Goal: Information Seeking & Learning: Find specific fact

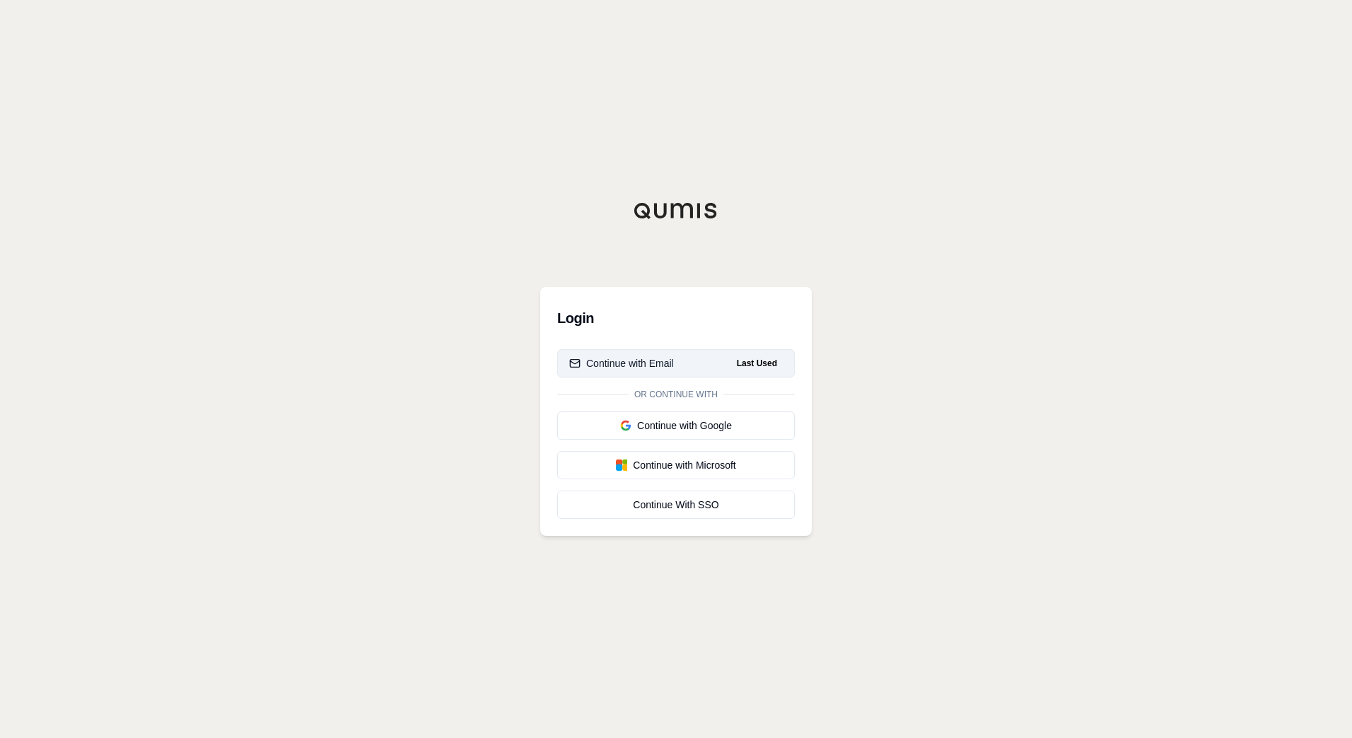
click at [678, 366] on button "Continue with Email Last Used" at bounding box center [676, 363] width 238 height 28
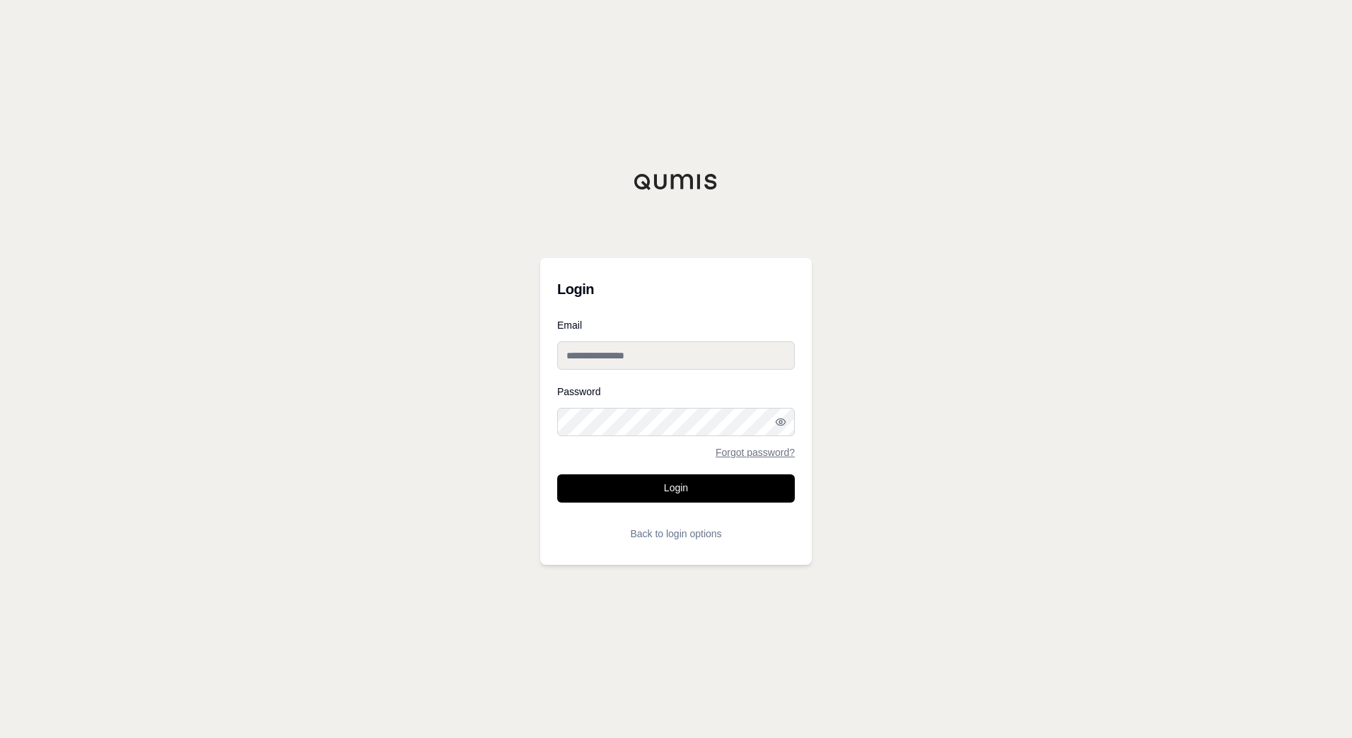
type input "**********"
click at [678, 365] on input "**********" at bounding box center [676, 356] width 238 height 28
drag, startPoint x: 967, startPoint y: 412, endPoint x: 953, endPoint y: 414, distance: 14.3
click at [968, 413] on div "**********" at bounding box center [676, 369] width 1352 height 738
click at [696, 491] on button "Login" at bounding box center [676, 488] width 238 height 28
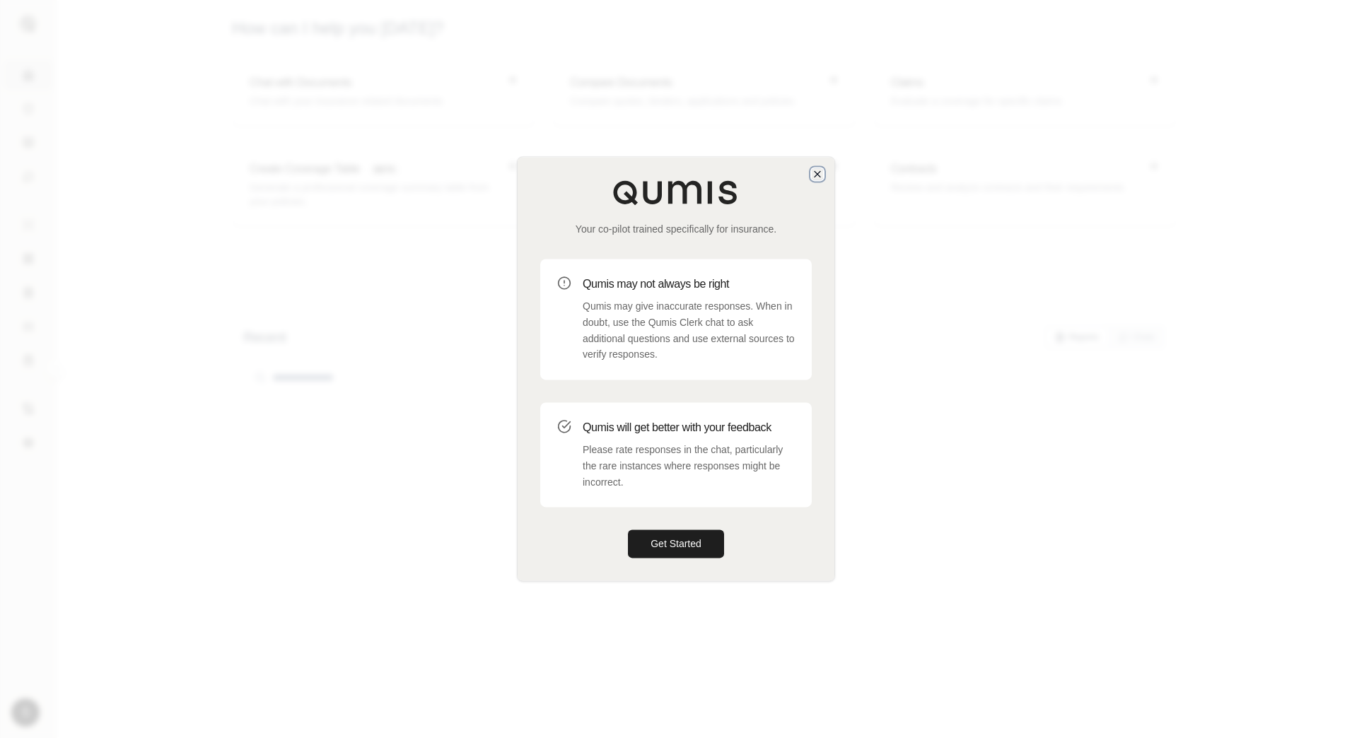
click at [813, 175] on icon "button" at bounding box center [817, 173] width 11 height 11
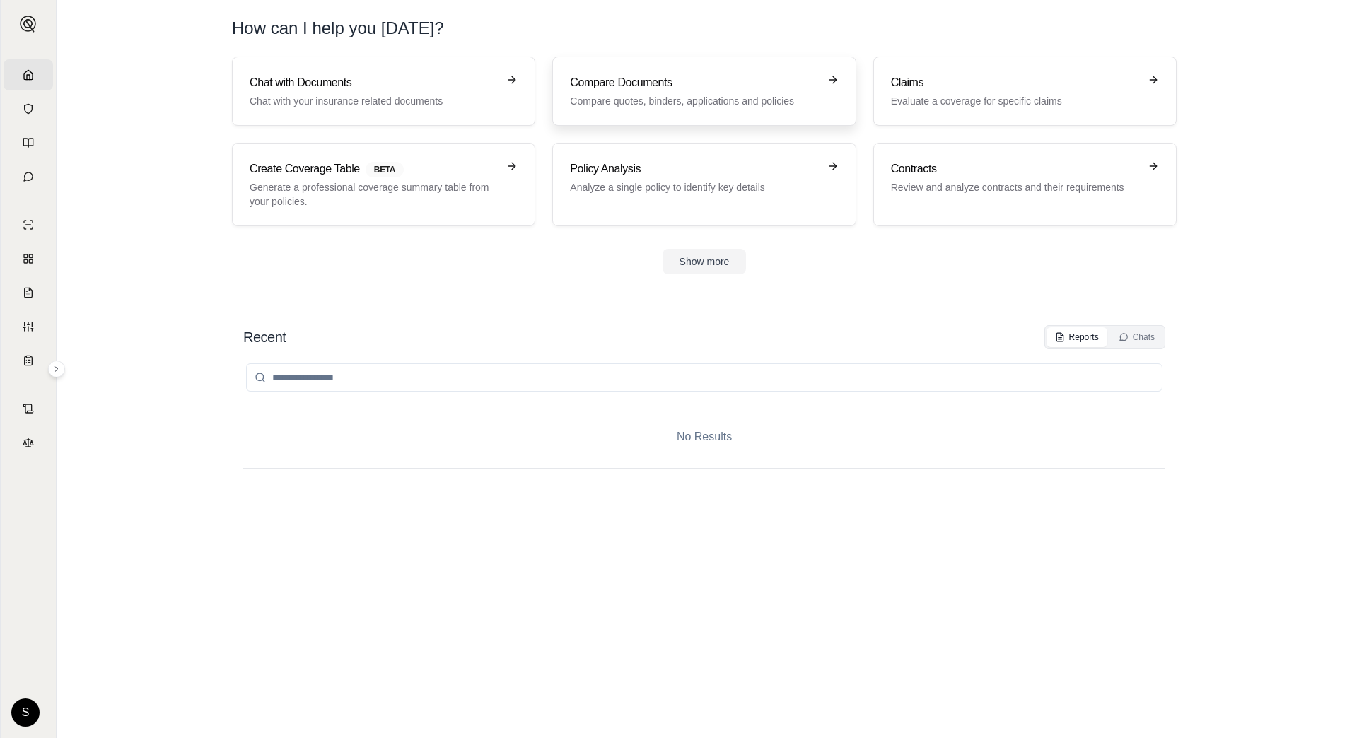
click at [827, 80] on icon at bounding box center [832, 79] width 11 height 11
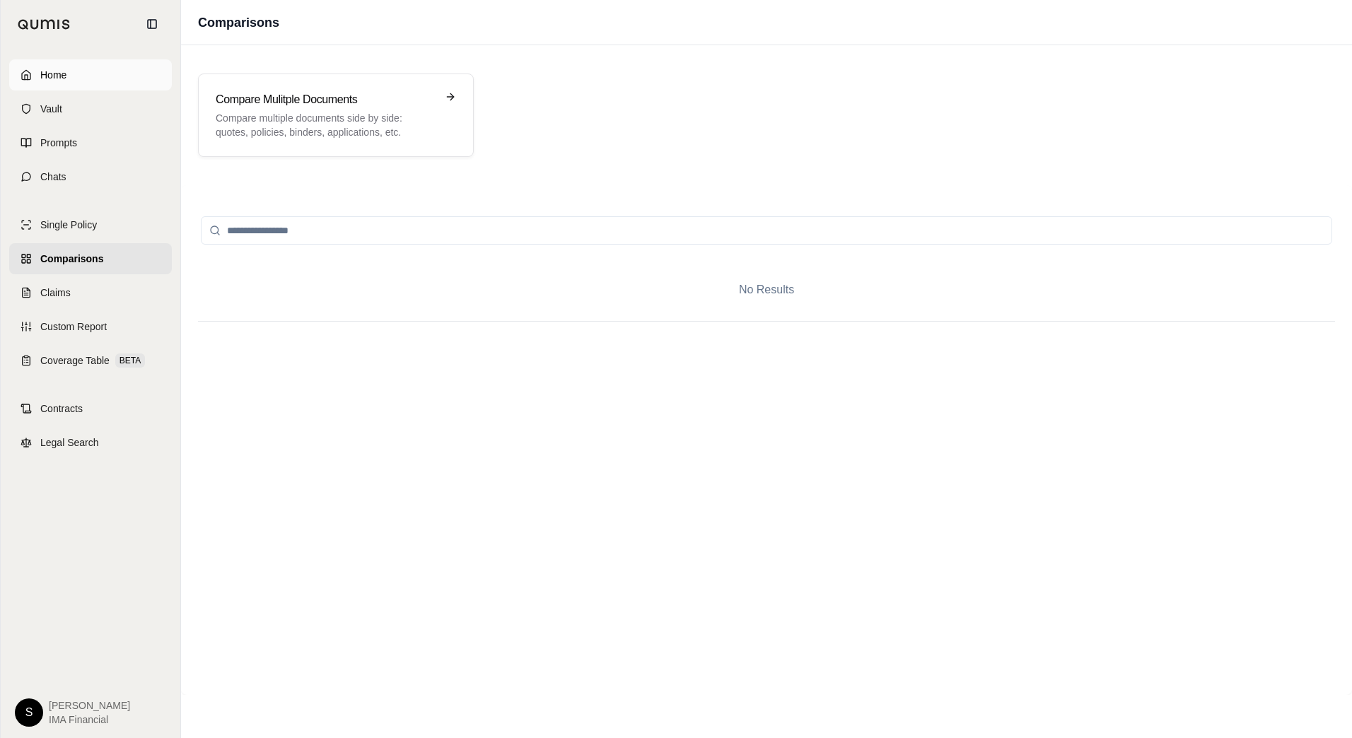
click at [45, 77] on span "Home" at bounding box center [53, 75] width 26 height 14
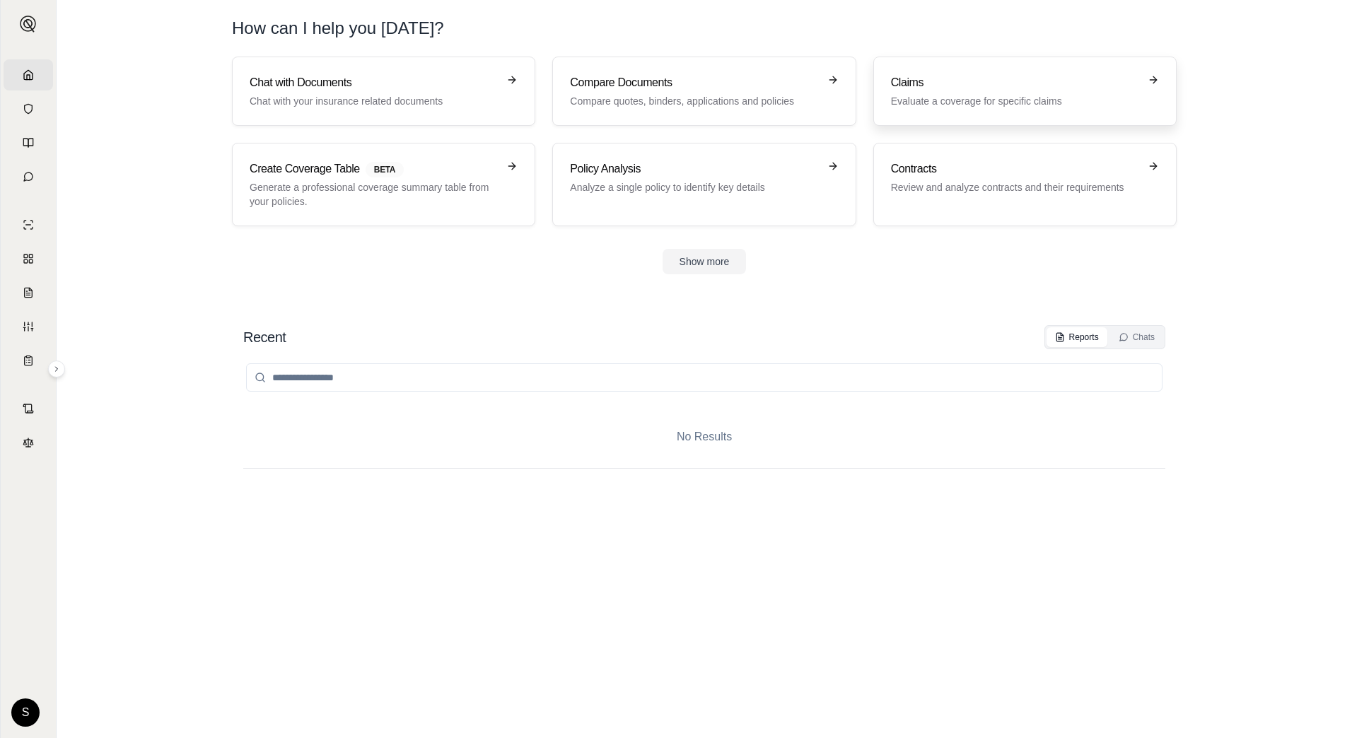
click at [902, 112] on link "Claims Evaluate a coverage for specific claims" at bounding box center [1024, 91] width 303 height 69
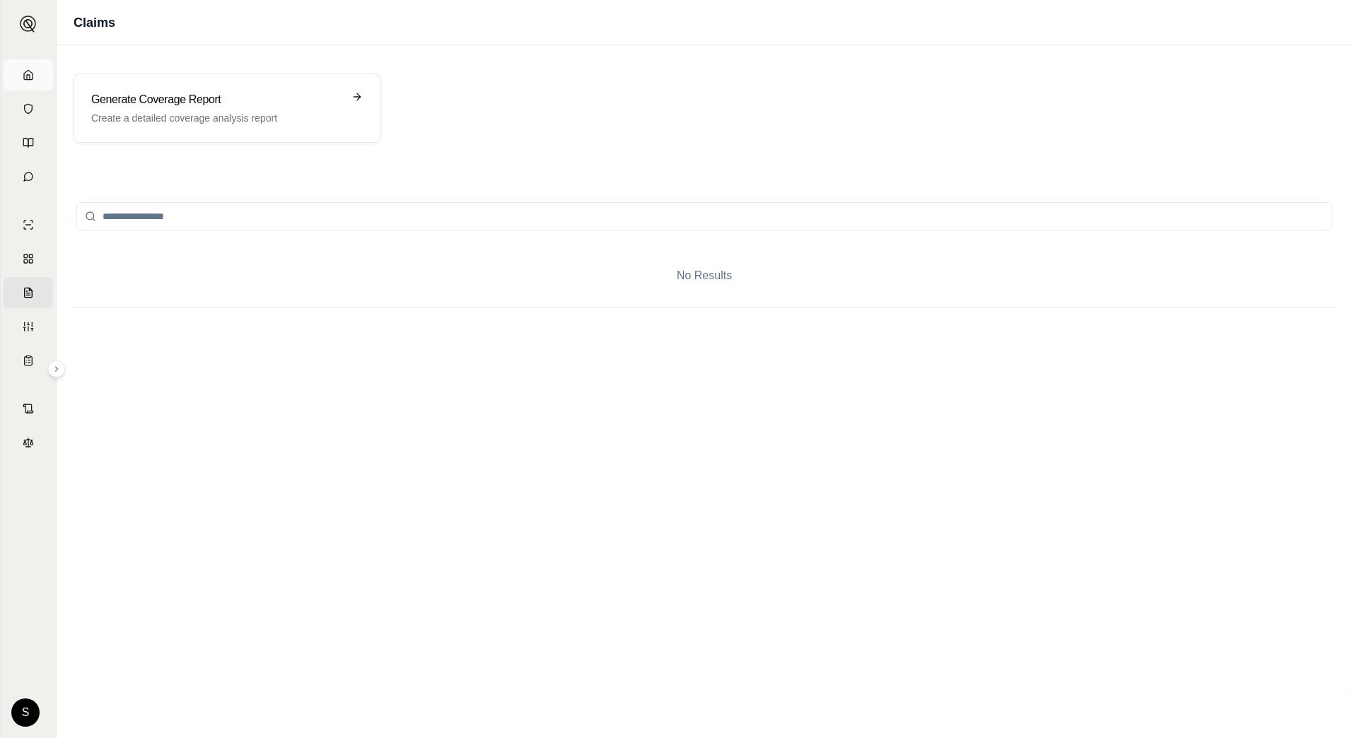
click at [42, 74] on link "Home" at bounding box center [28, 74] width 49 height 31
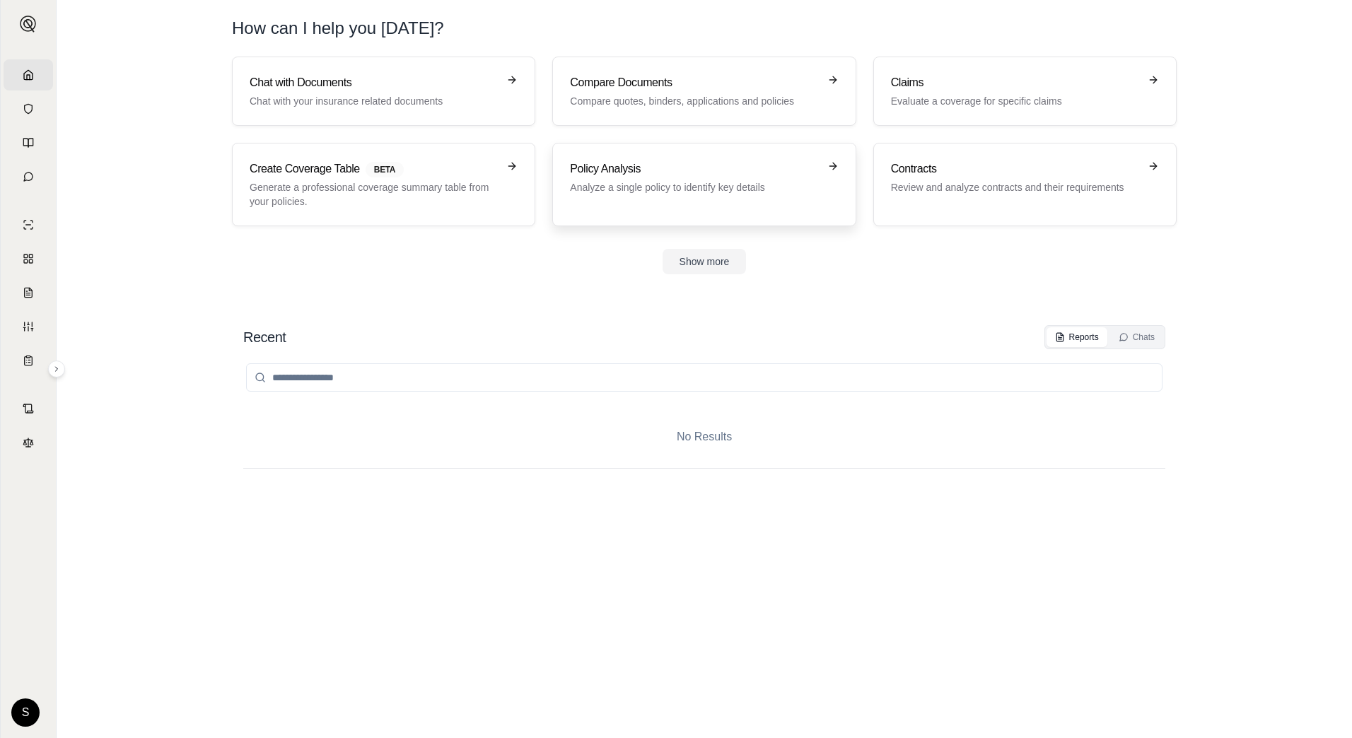
click at [603, 207] on div "Policy Analysis Analyze a single policy to identify key details" at bounding box center [704, 185] width 268 height 48
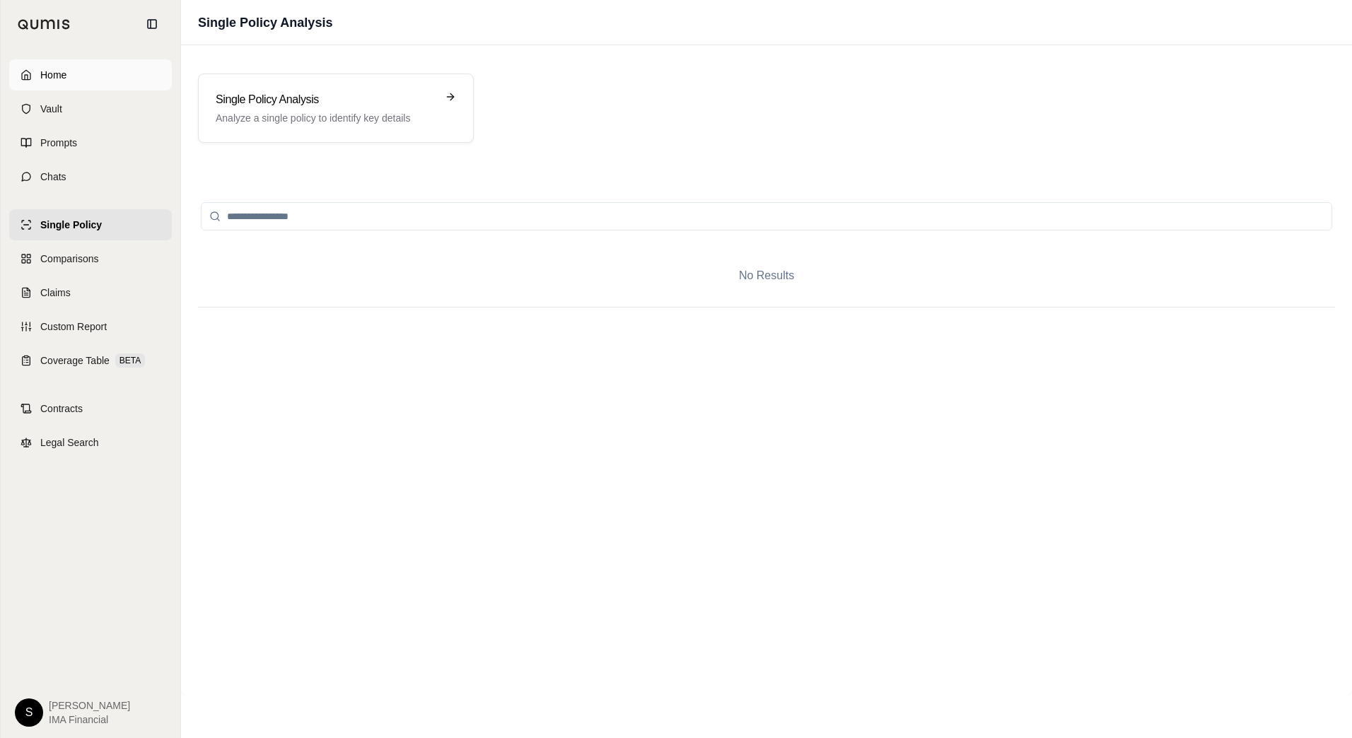
click at [32, 73] on link "Home" at bounding box center [90, 74] width 163 height 31
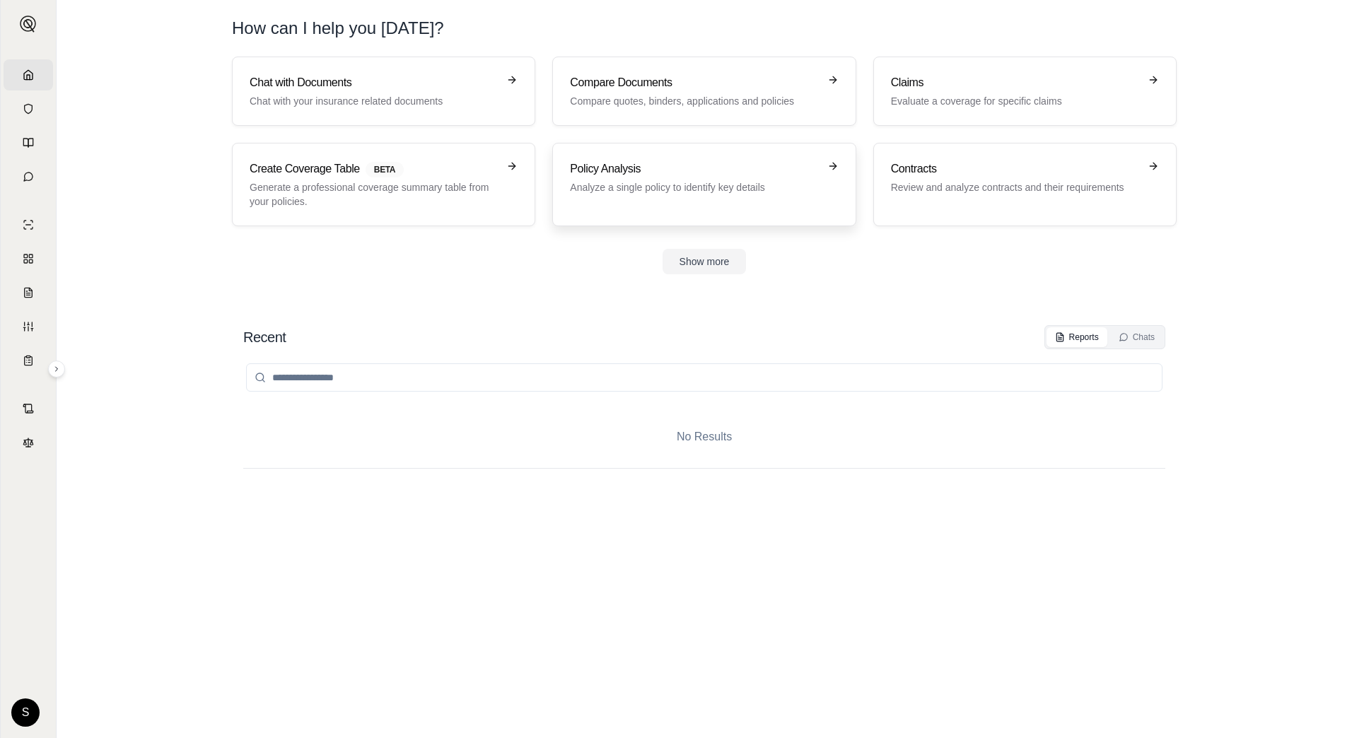
click at [762, 173] on h3 "Policy Analysis" at bounding box center [694, 169] width 248 height 17
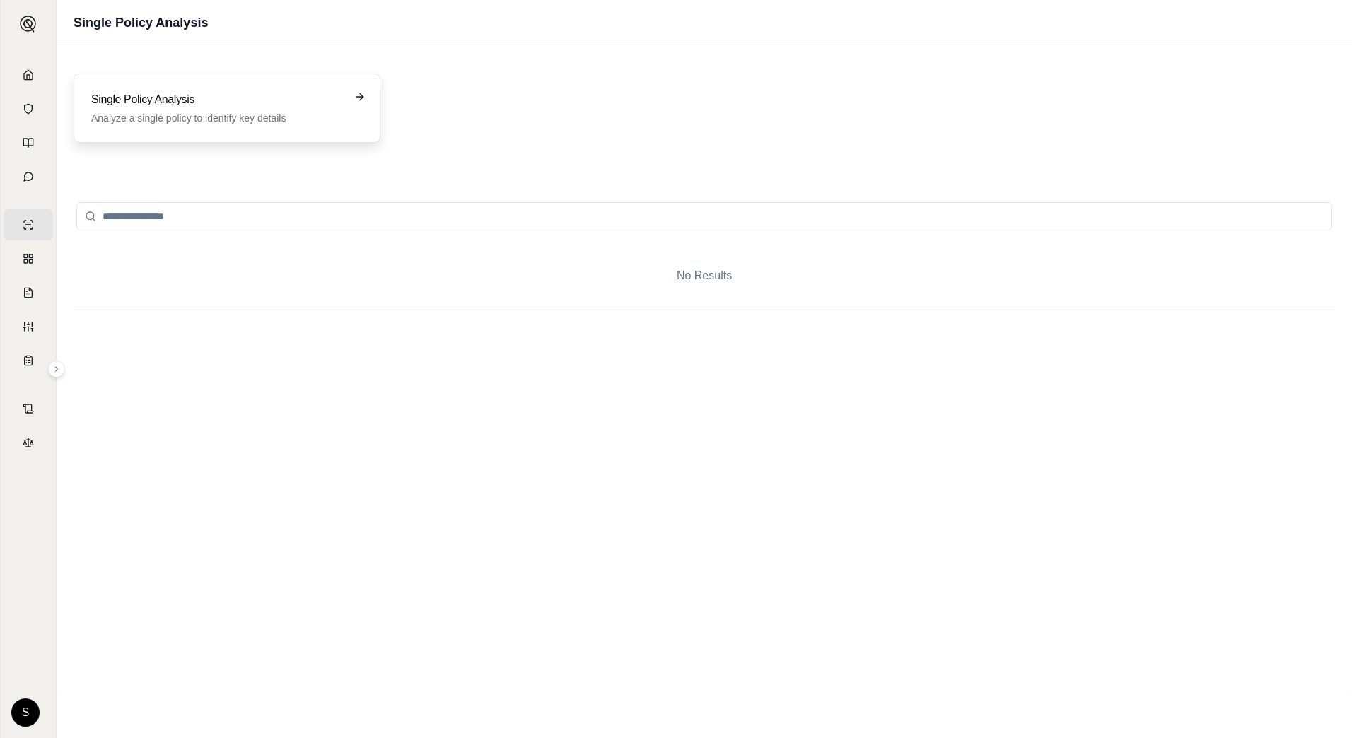
click at [251, 114] on p "Analyze a single policy to identify key details" at bounding box center [217, 118] width 252 height 14
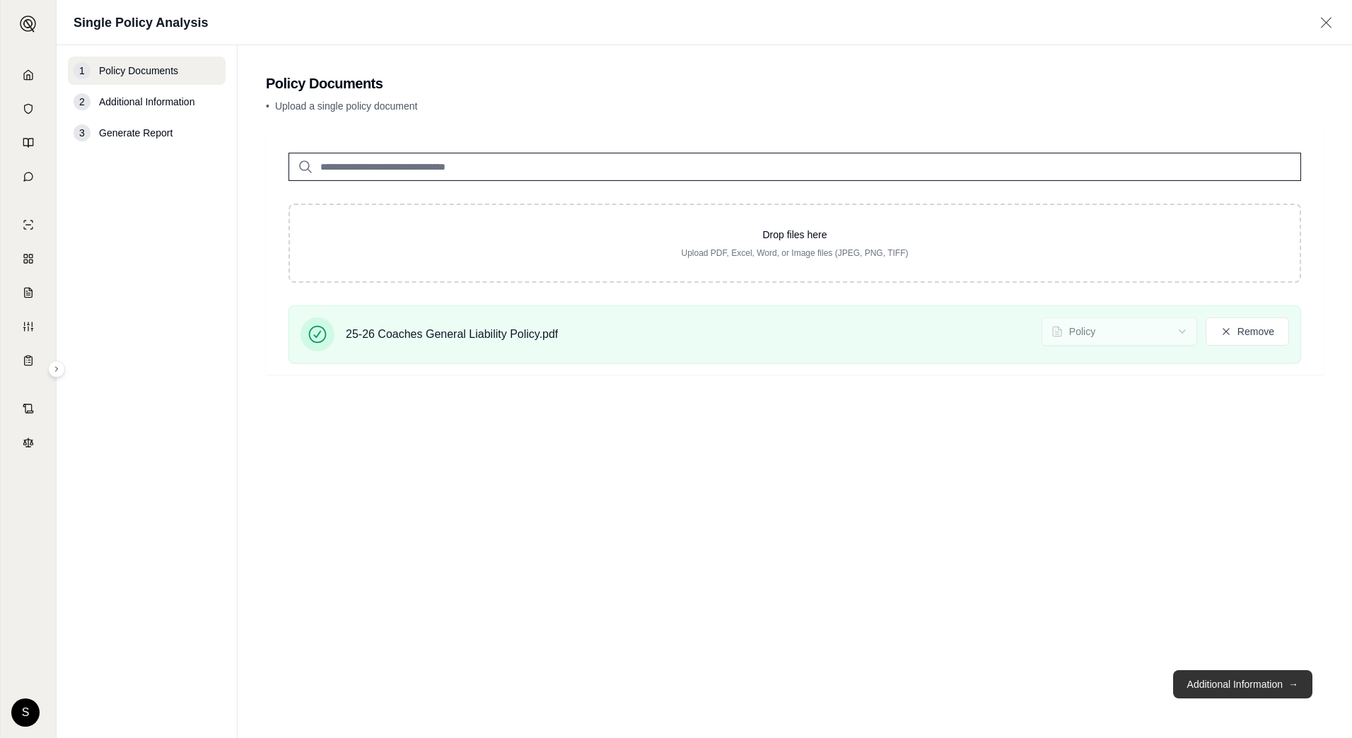
click at [1249, 675] on button "Additional Information →" at bounding box center [1242, 684] width 139 height 28
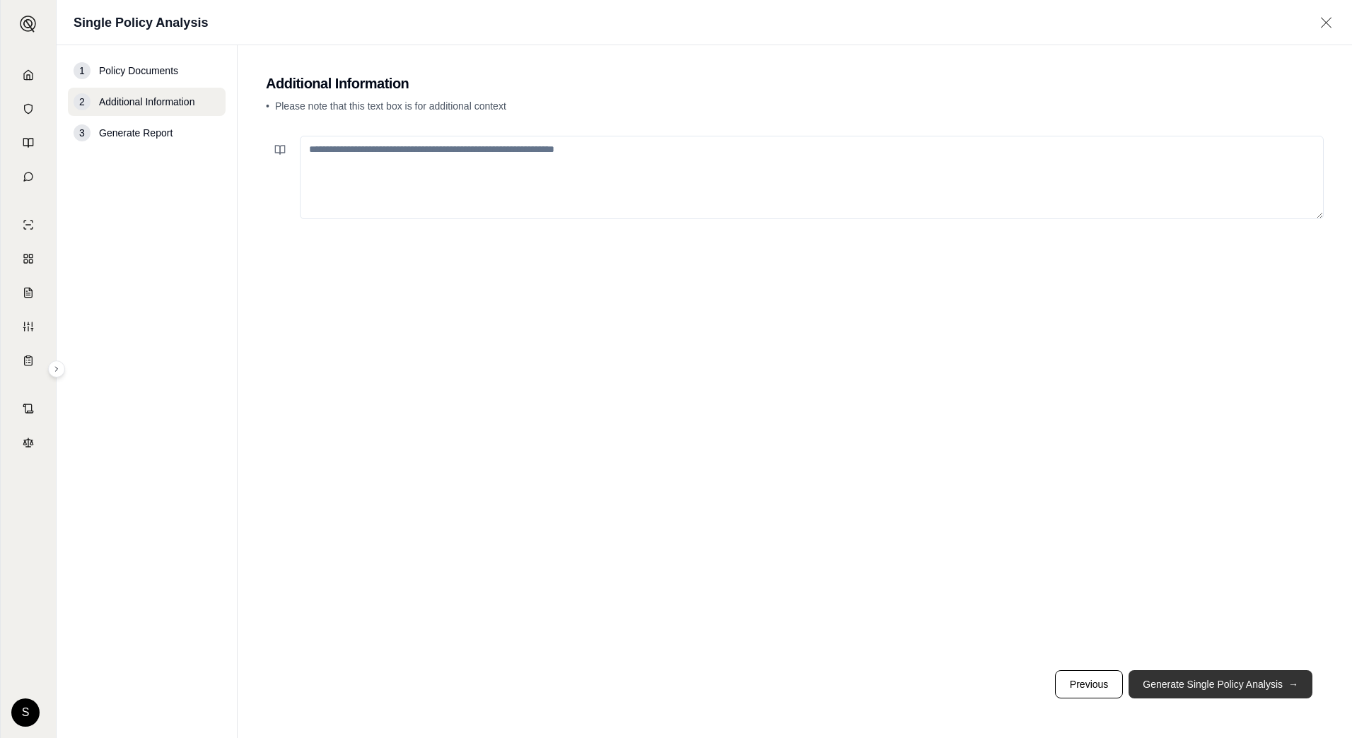
click at [1252, 689] on button "Generate Single Policy Analysis →" at bounding box center [1220, 684] width 184 height 28
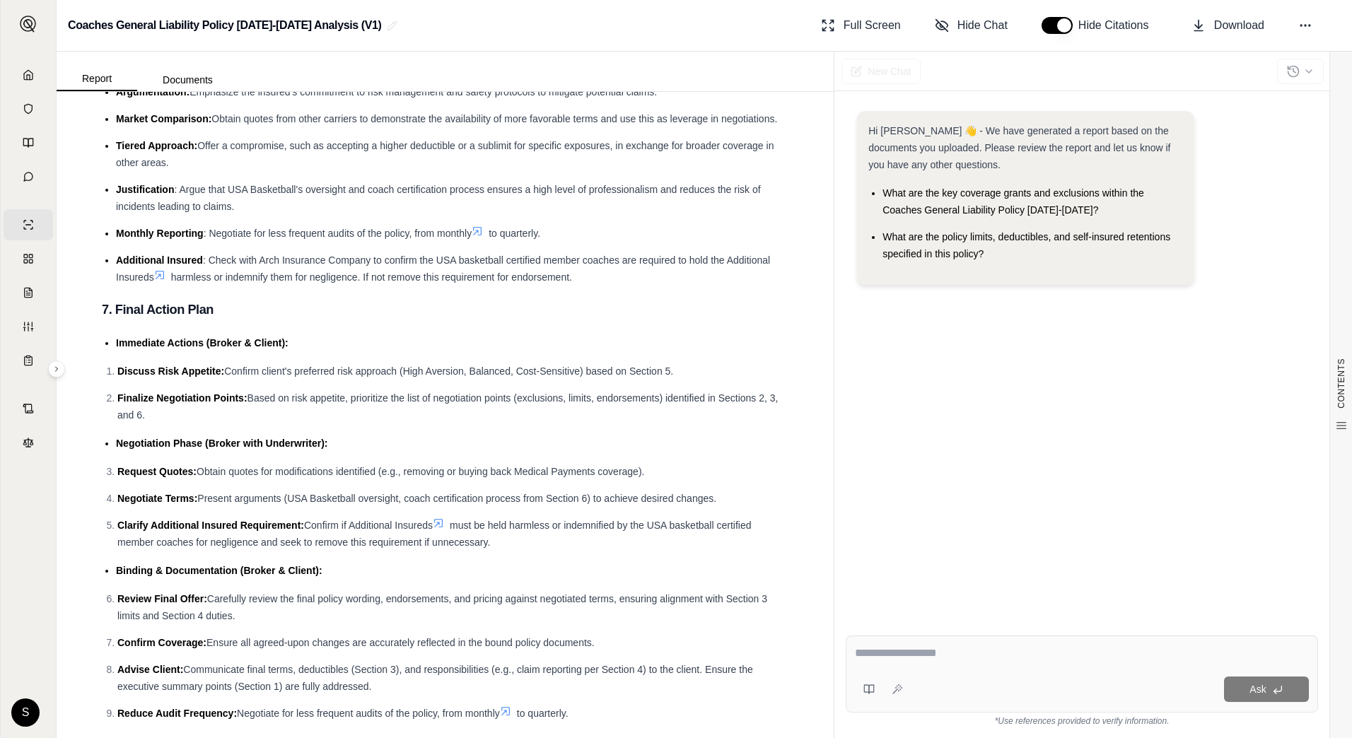
scroll to position [3404, 0]
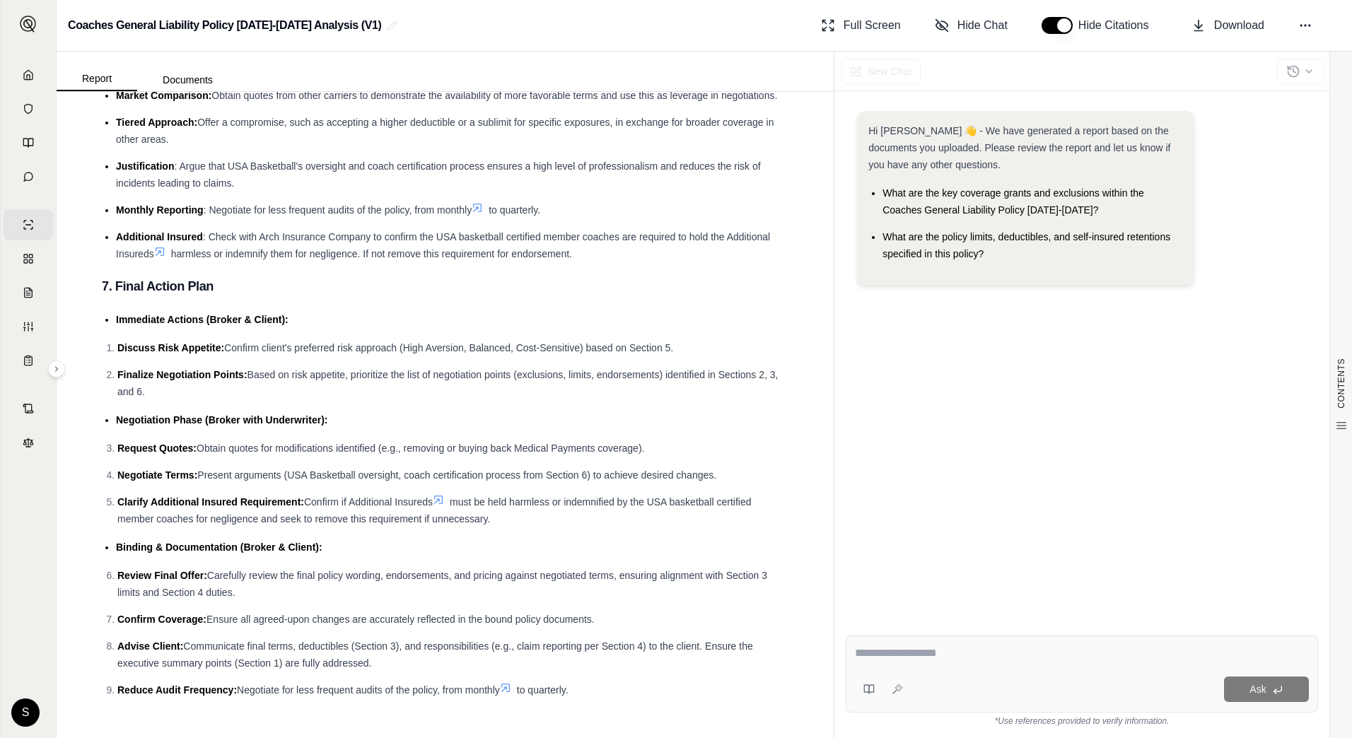
click at [433, 500] on span "Confirm if Additional Insureds" at bounding box center [368, 501] width 129 height 11
click at [438, 501] on icon at bounding box center [438, 499] width 11 height 11
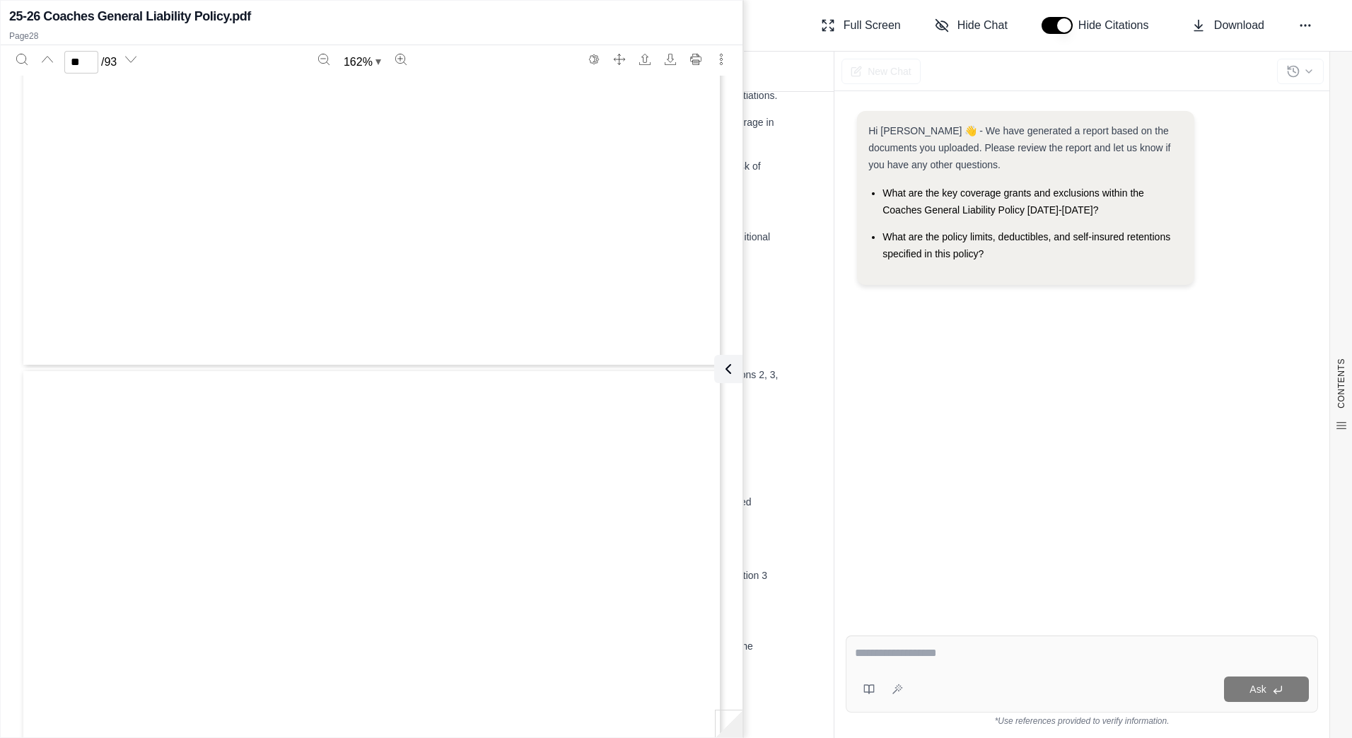
type input "**"
click at [28, 58] on button "Search" at bounding box center [22, 59] width 23 height 23
click at [325, 123] on div "CG 20 26 12 19 © Insurance Services Office, Inc., 2018 Page 1 of 1 POLICY NUMBE…" at bounding box center [372, 530] width 702 height 909
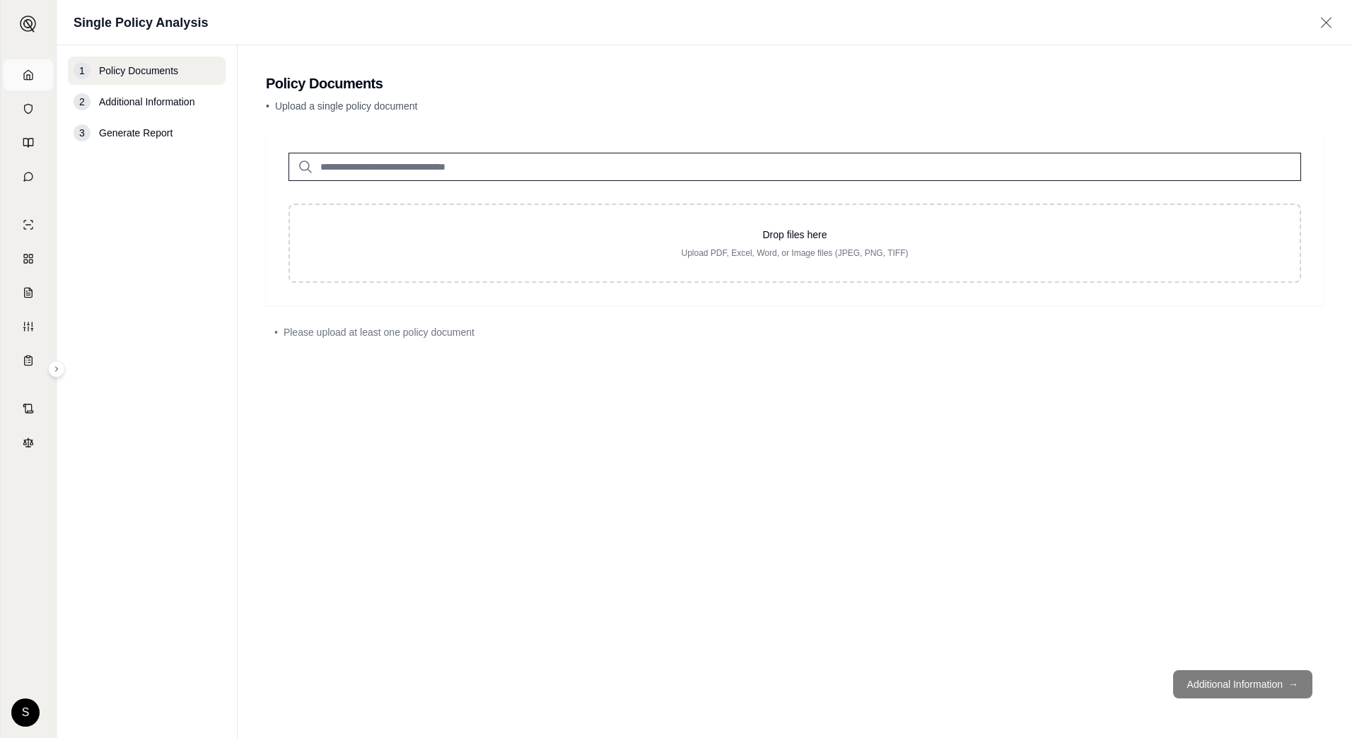
click at [33, 78] on link "Home" at bounding box center [28, 74] width 49 height 31
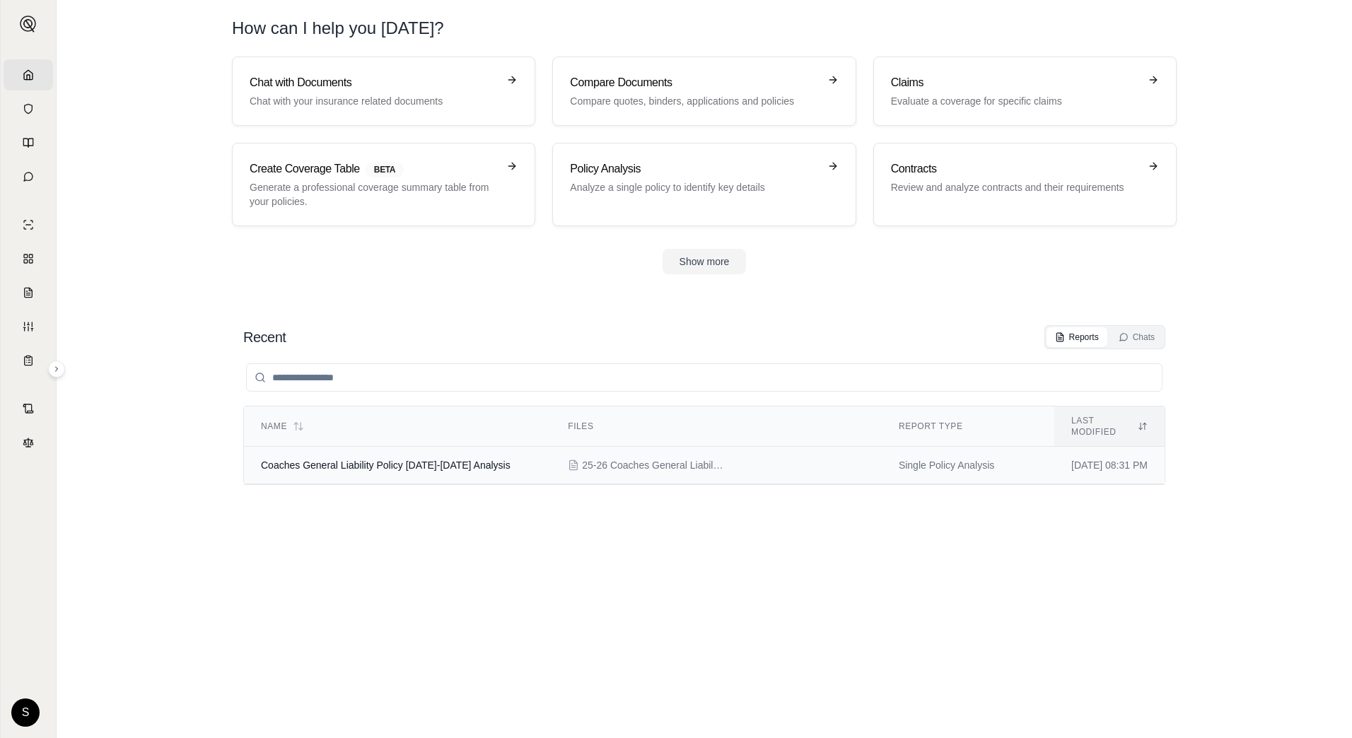
click at [402, 462] on td "Coaches General Liability Policy [DATE]-[DATE] Analysis" at bounding box center [397, 465] width 307 height 37
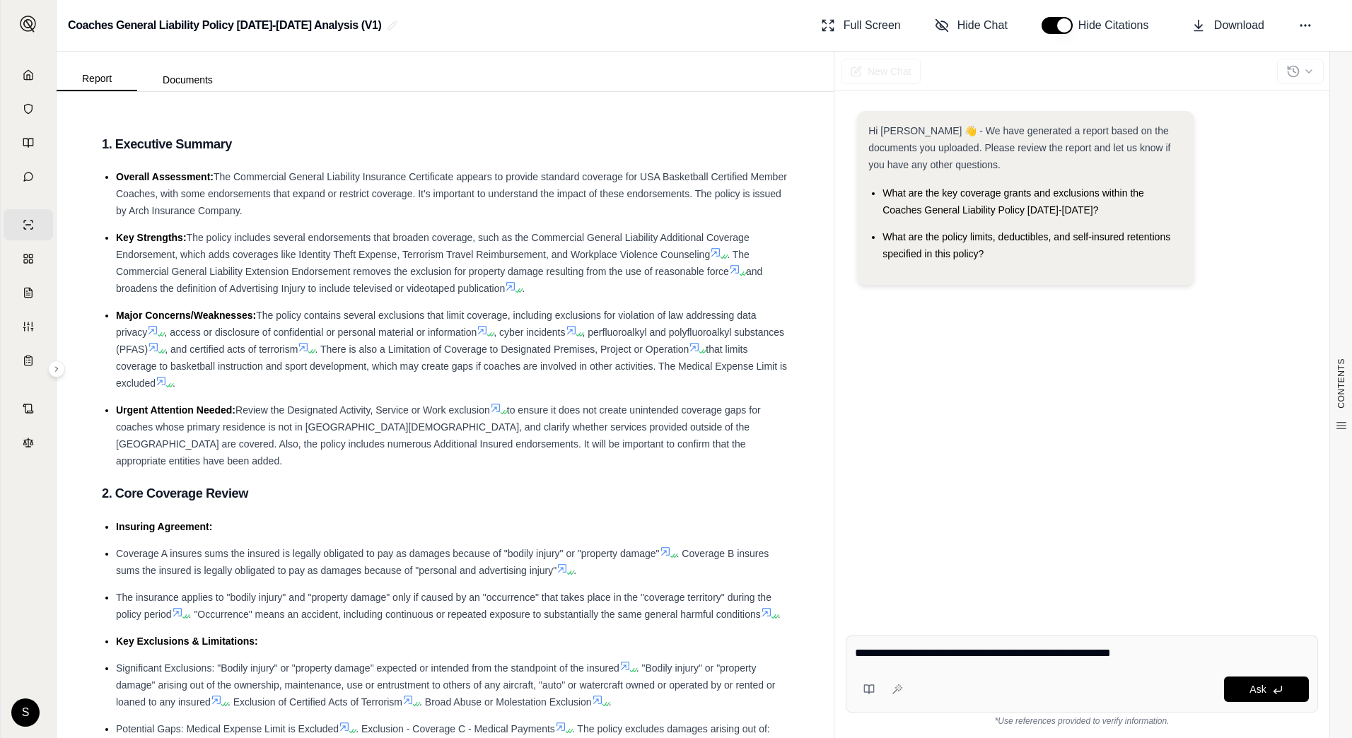
drag, startPoint x: 853, startPoint y: 649, endPoint x: 903, endPoint y: 653, distance: 50.3
click at [903, 653] on div "**********" at bounding box center [1082, 674] width 472 height 77
drag, startPoint x: 903, startPoint y: 654, endPoint x: 827, endPoint y: 660, distance: 75.9
click at [827, 660] on div "Report Documents CONTENTS Table of Contents 1. Executive Summary 2. Core Covera…" at bounding box center [704, 395] width 1295 height 687
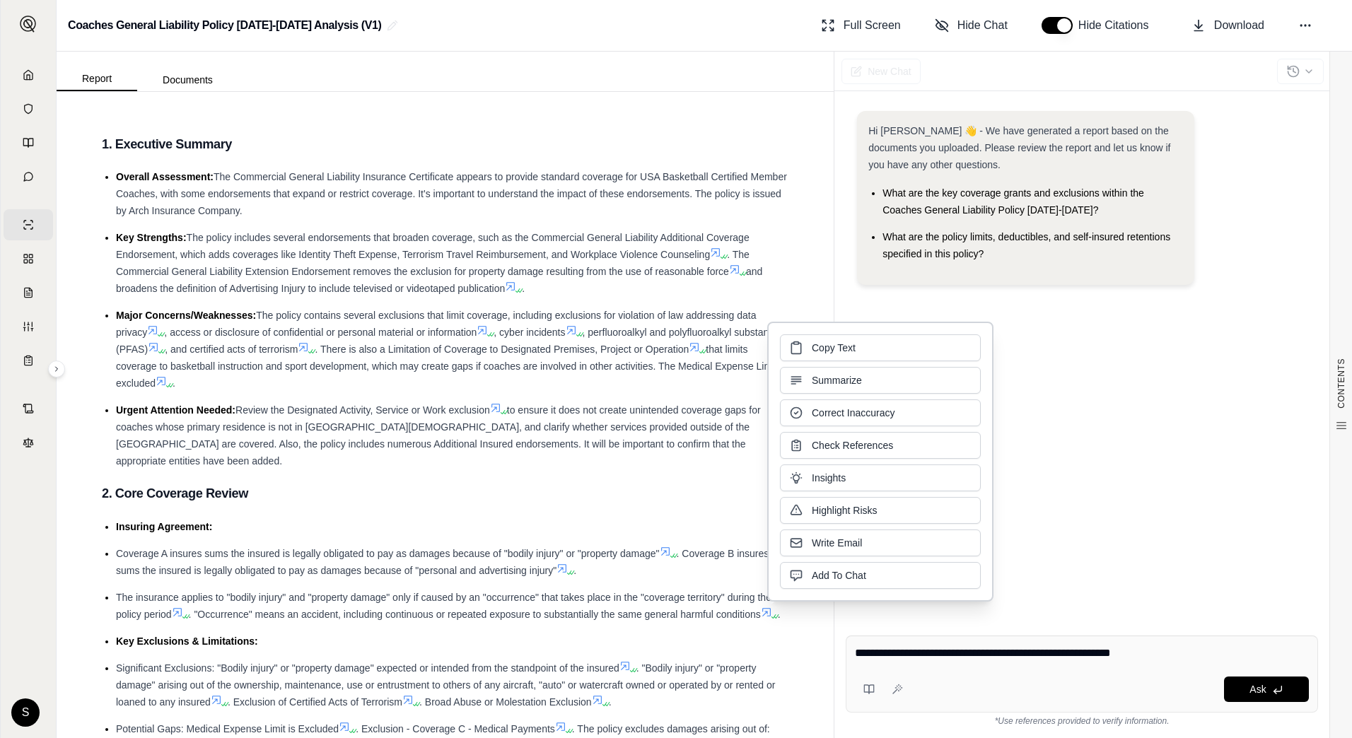
click at [1168, 651] on textarea "**********" at bounding box center [1082, 653] width 454 height 17
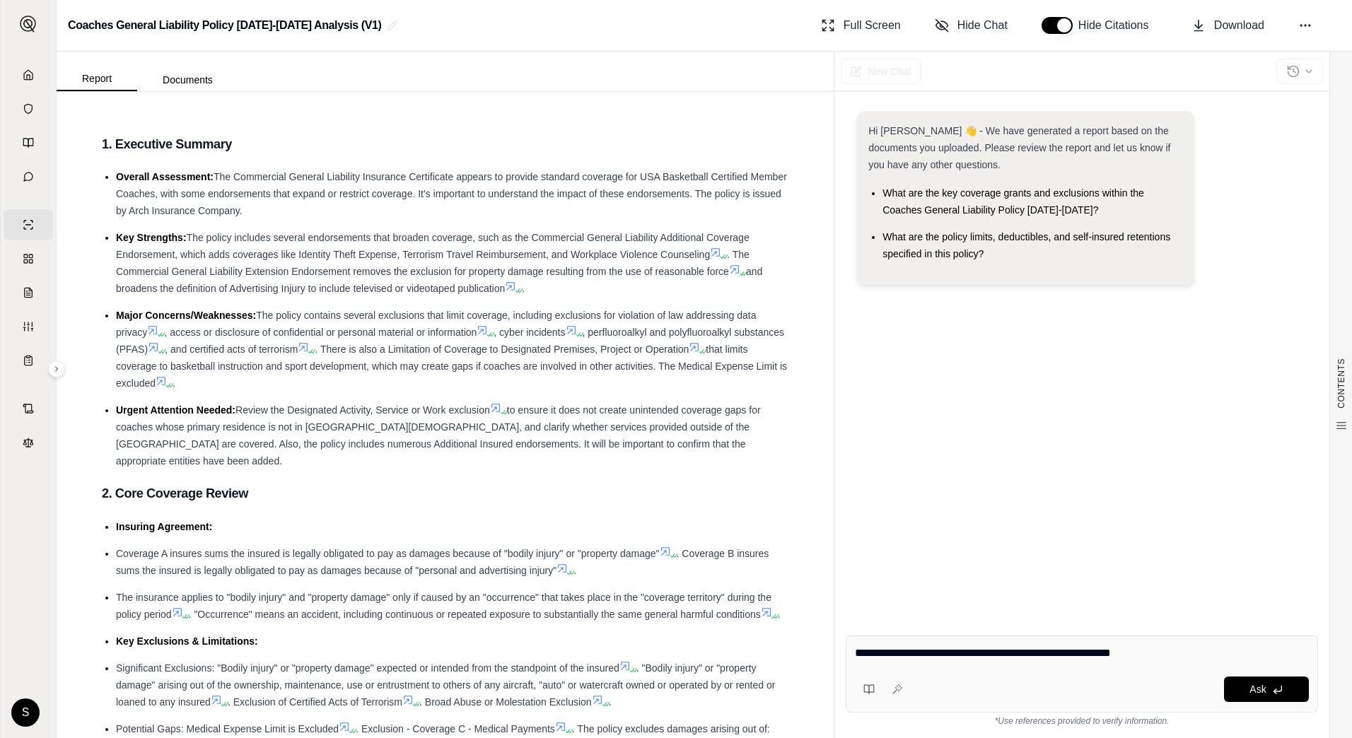
drag, startPoint x: 1178, startPoint y: 653, endPoint x: 1140, endPoint y: 661, distance: 38.4
click at [1107, 650] on textarea "**********" at bounding box center [1082, 653] width 454 height 17
type textarea "**********"
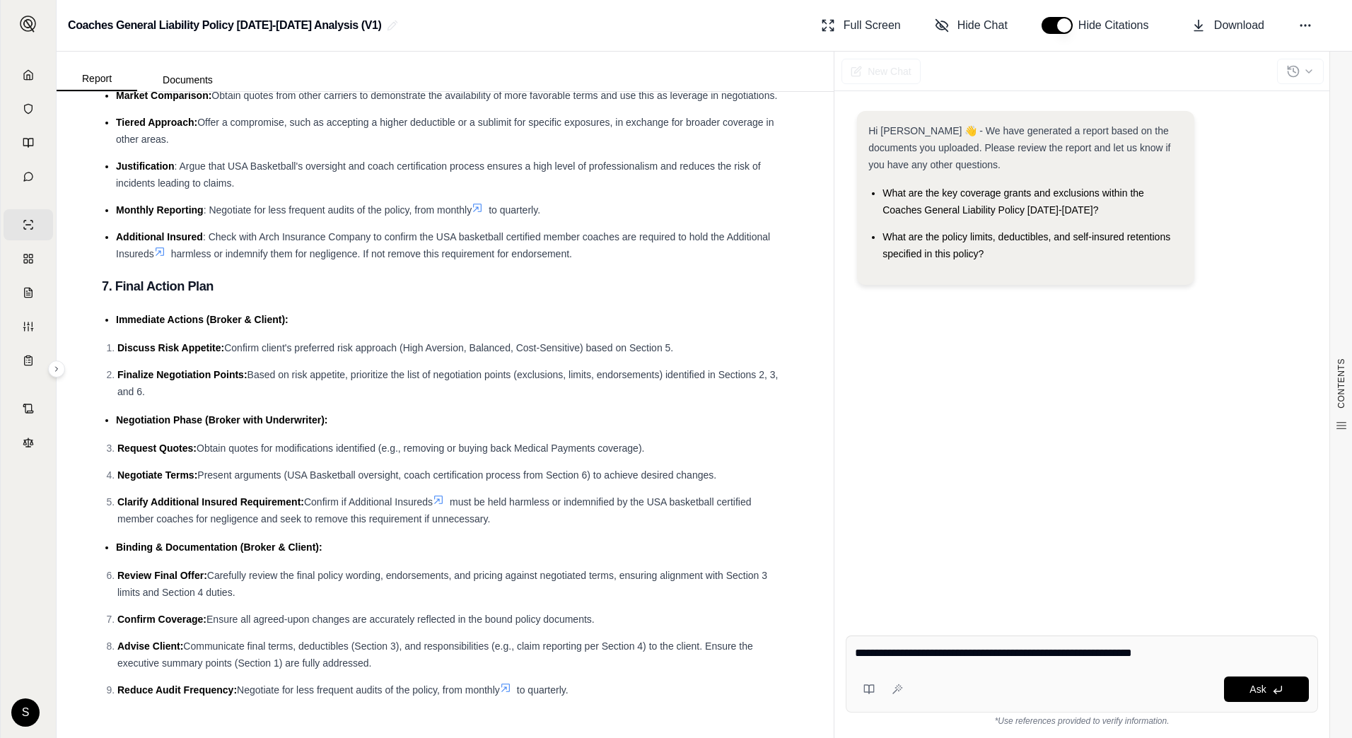
scroll to position [3385, 0]
click at [1249, 689] on button "Ask" at bounding box center [1266, 689] width 85 height 25
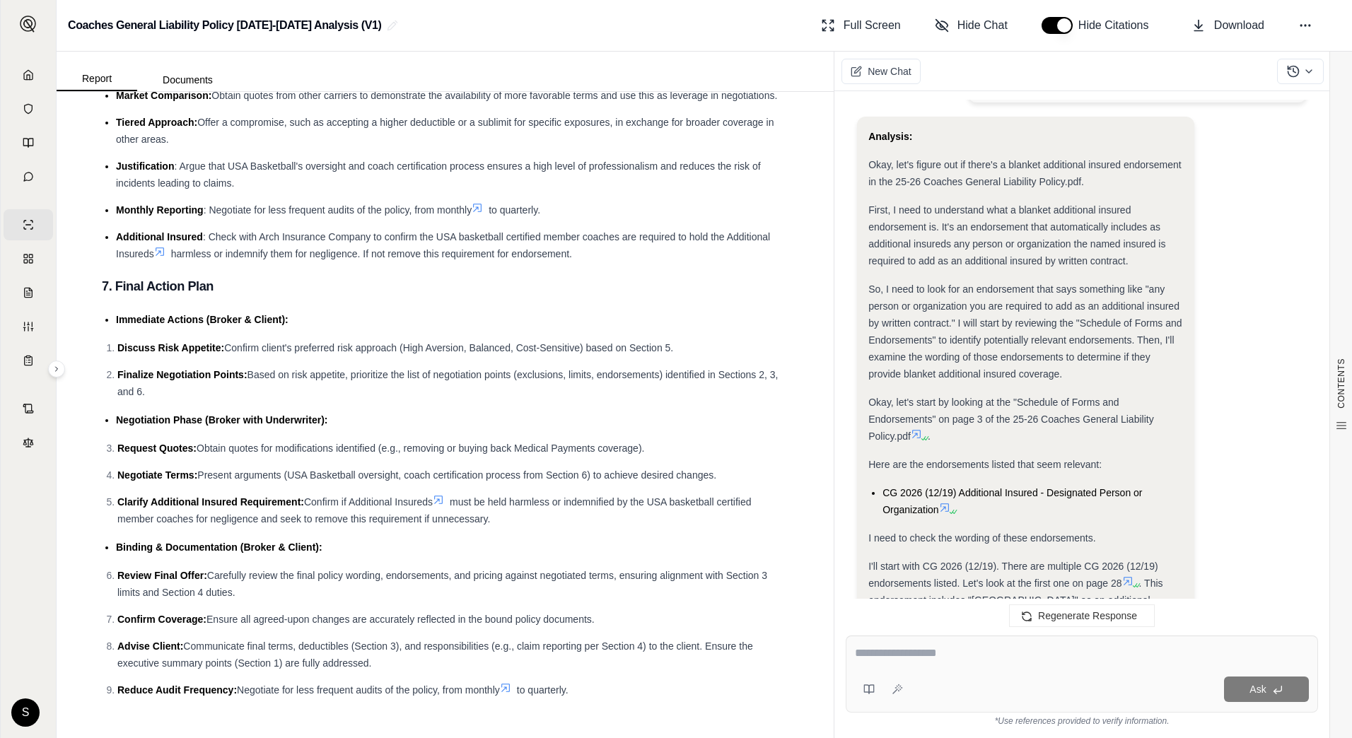
scroll to position [283, 0]
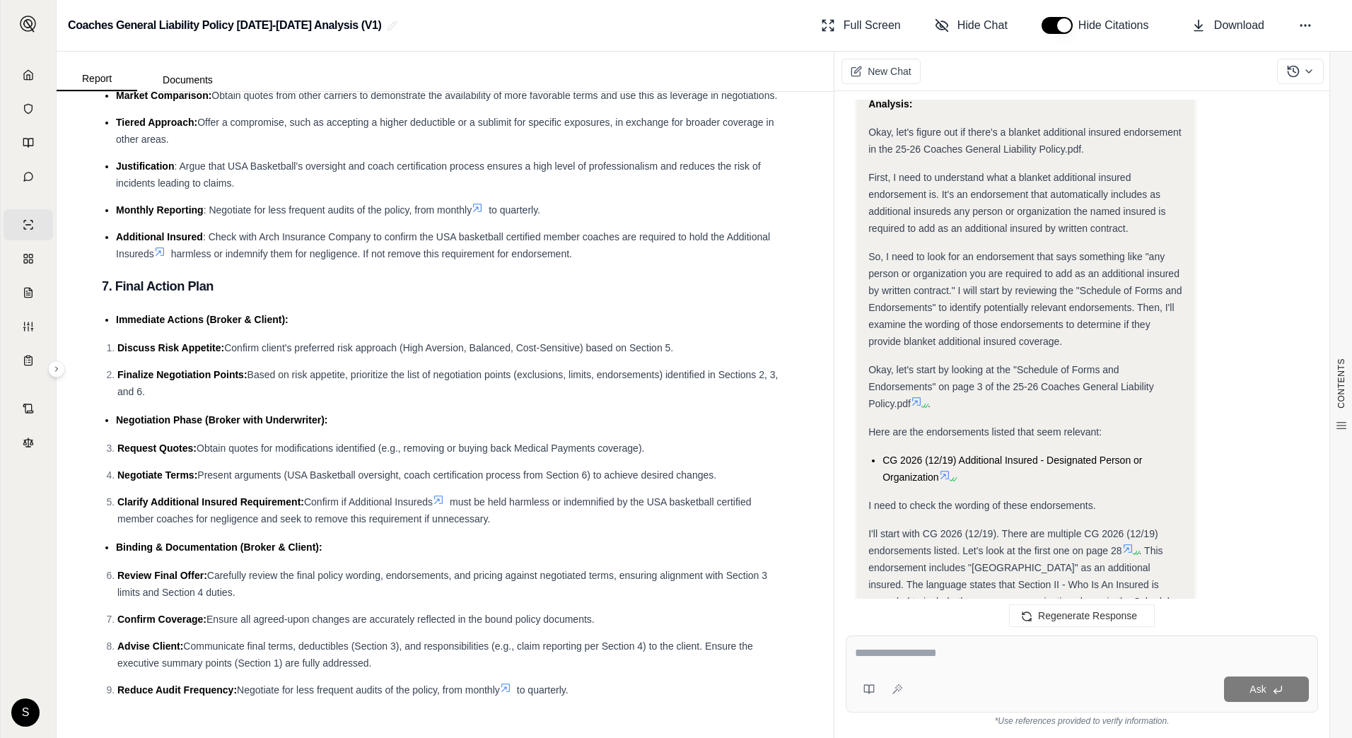
click at [949, 472] on icon at bounding box center [944, 475] width 8 height 8
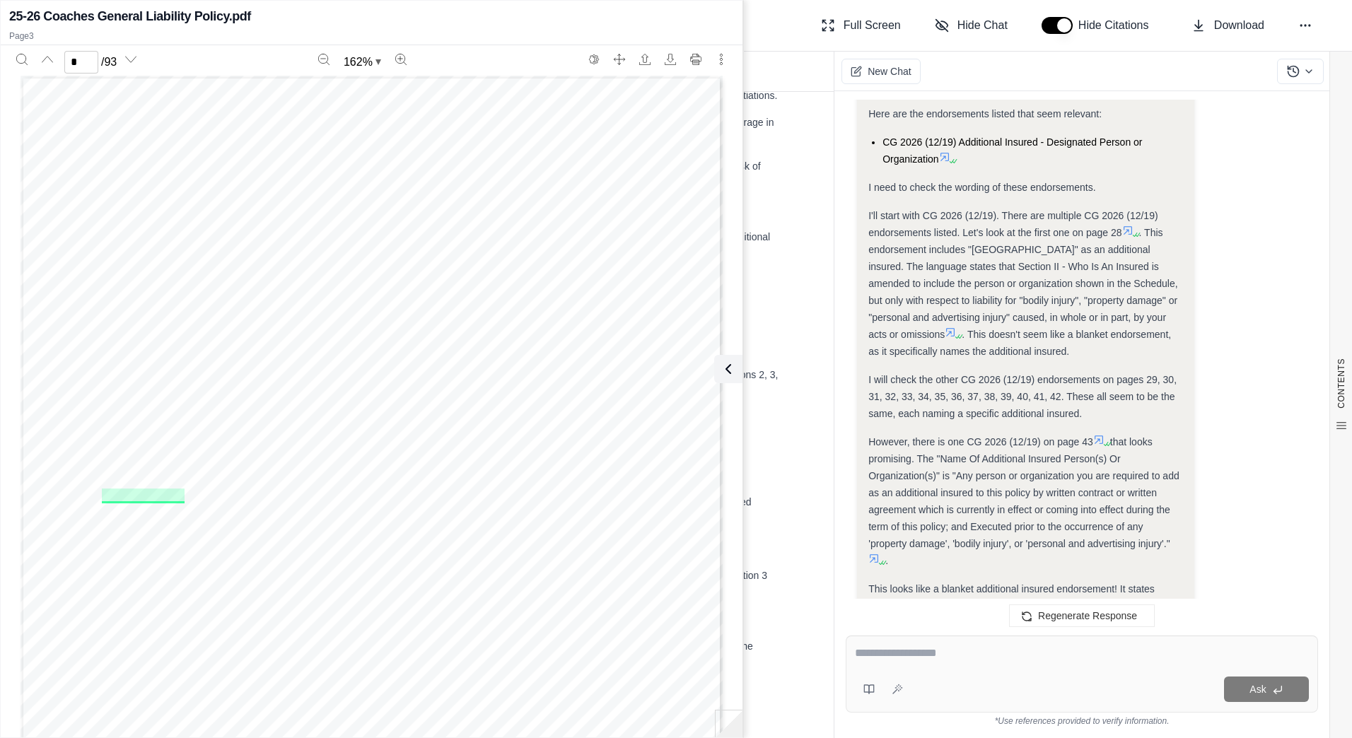
scroll to position [636, 0]
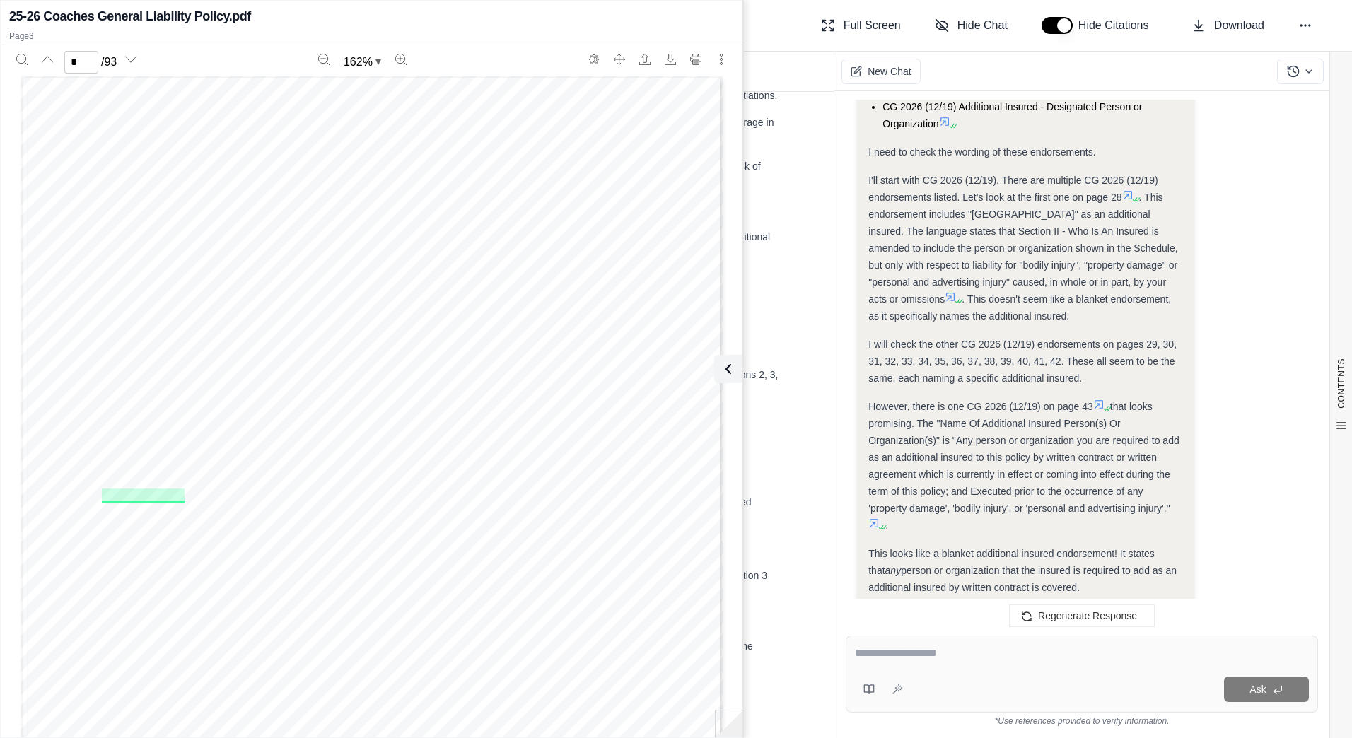
click at [1093, 401] on span "However, there is one CG 2026 (12/19) on page 43" at bounding box center [980, 406] width 225 height 11
click at [1104, 402] on icon at bounding box center [1098, 404] width 11 height 11
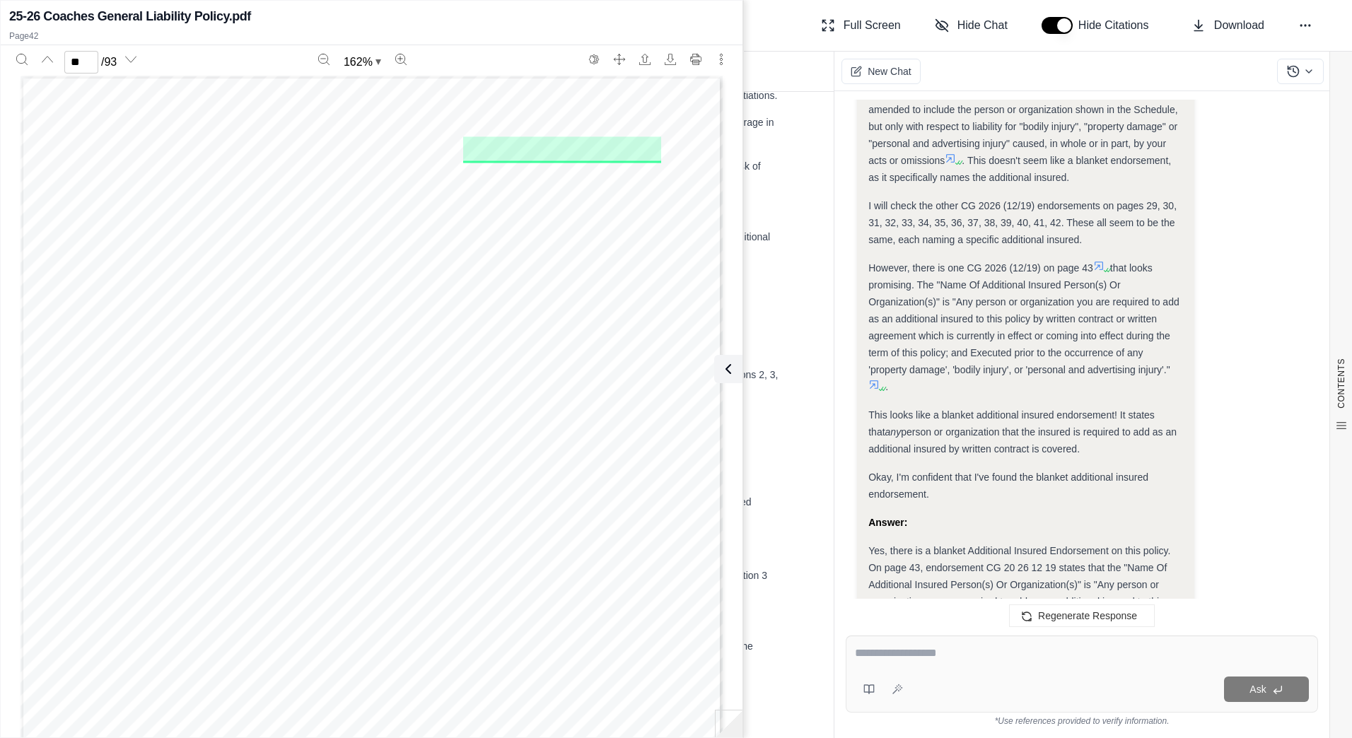
scroll to position [778, 0]
click at [874, 386] on icon at bounding box center [873, 381] width 11 height 11
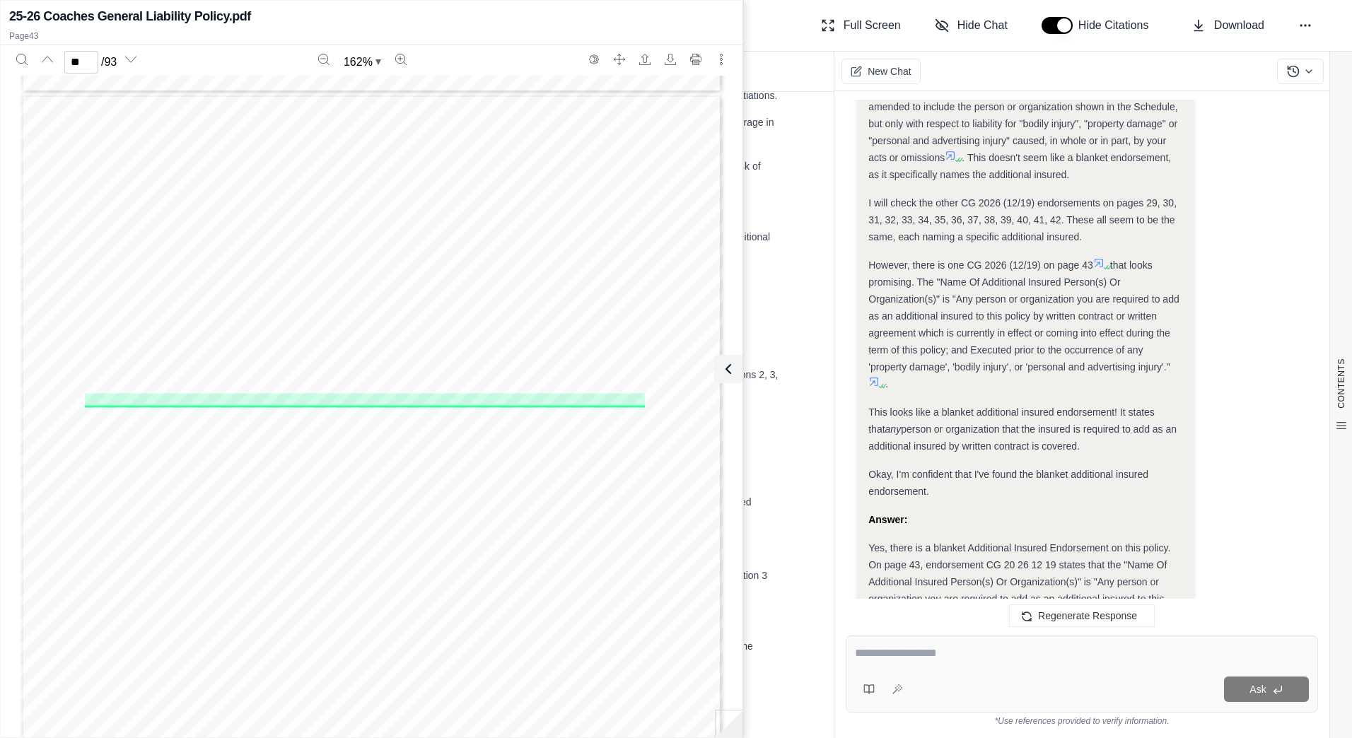
scroll to position [38162, 0]
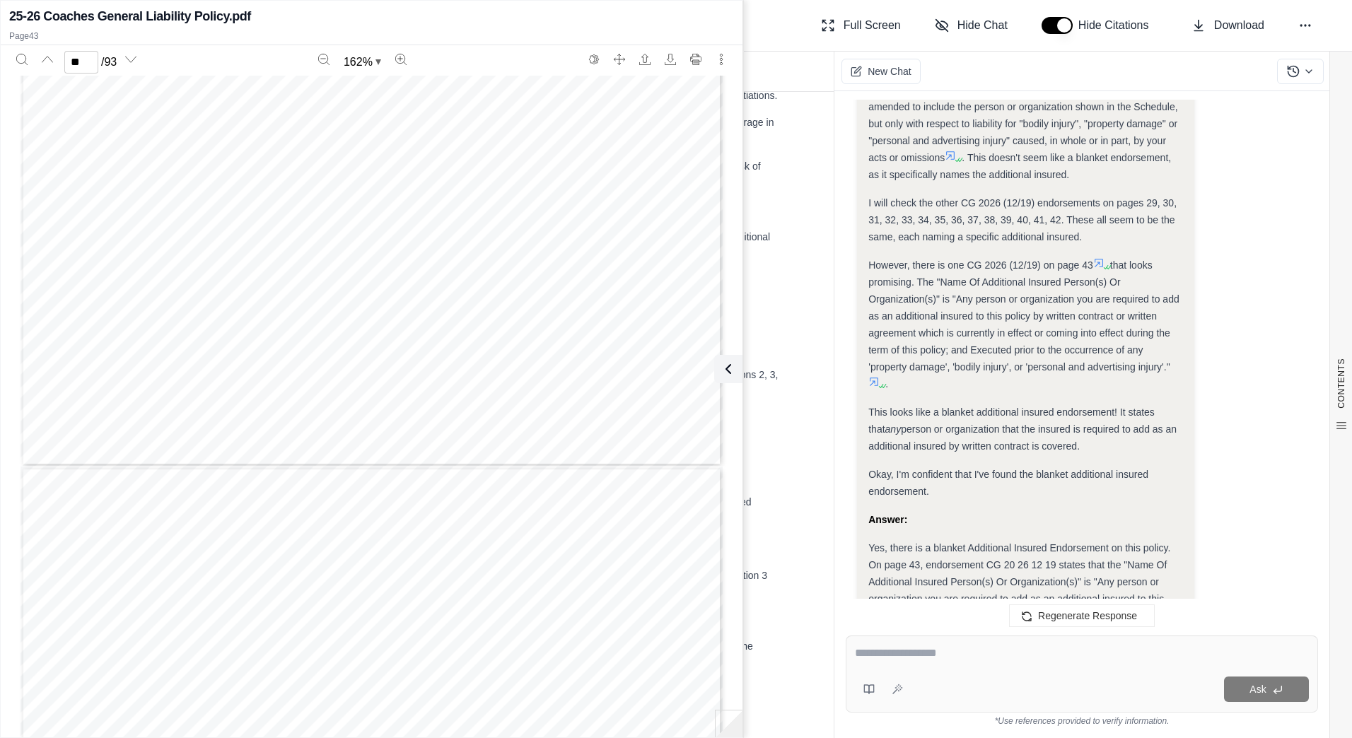
type input "**"
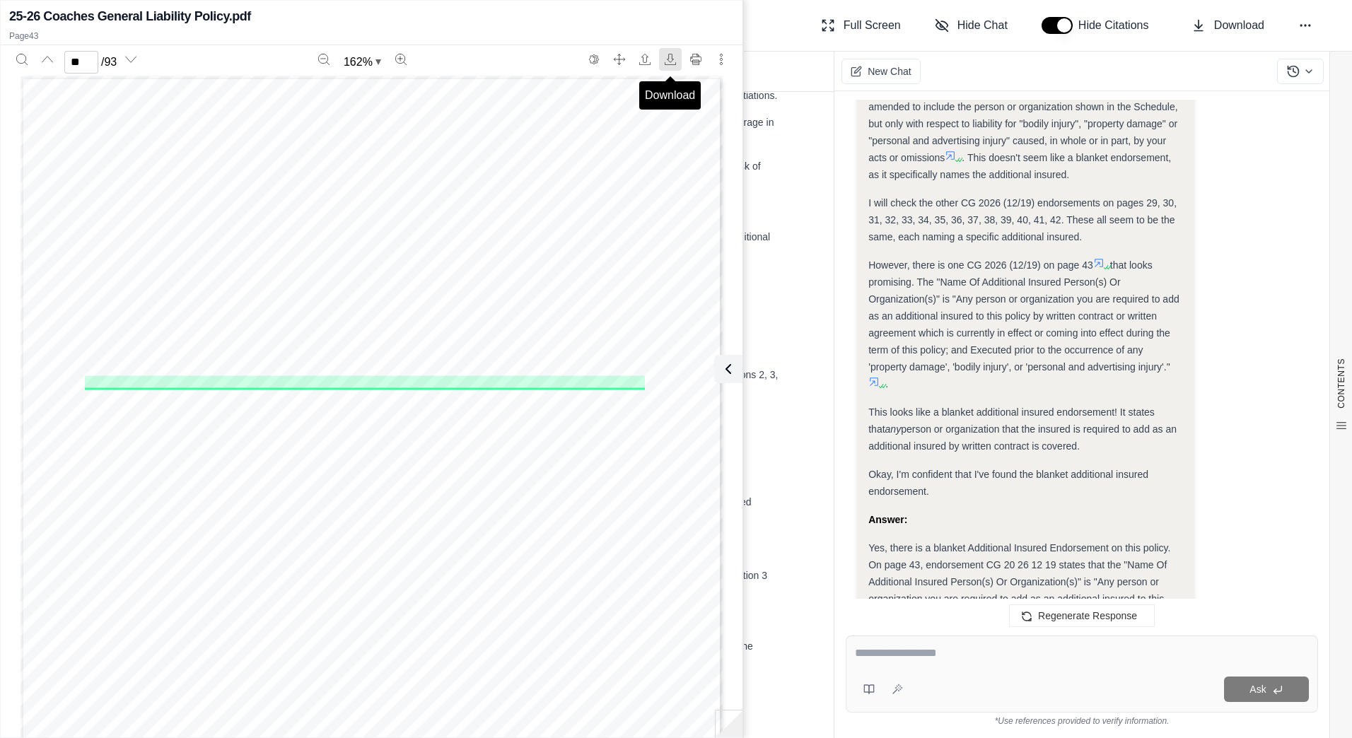
click at [671, 60] on icon "Download" at bounding box center [670, 59] width 11 height 11
click at [1099, 672] on div "Ask" at bounding box center [1082, 674] width 472 height 77
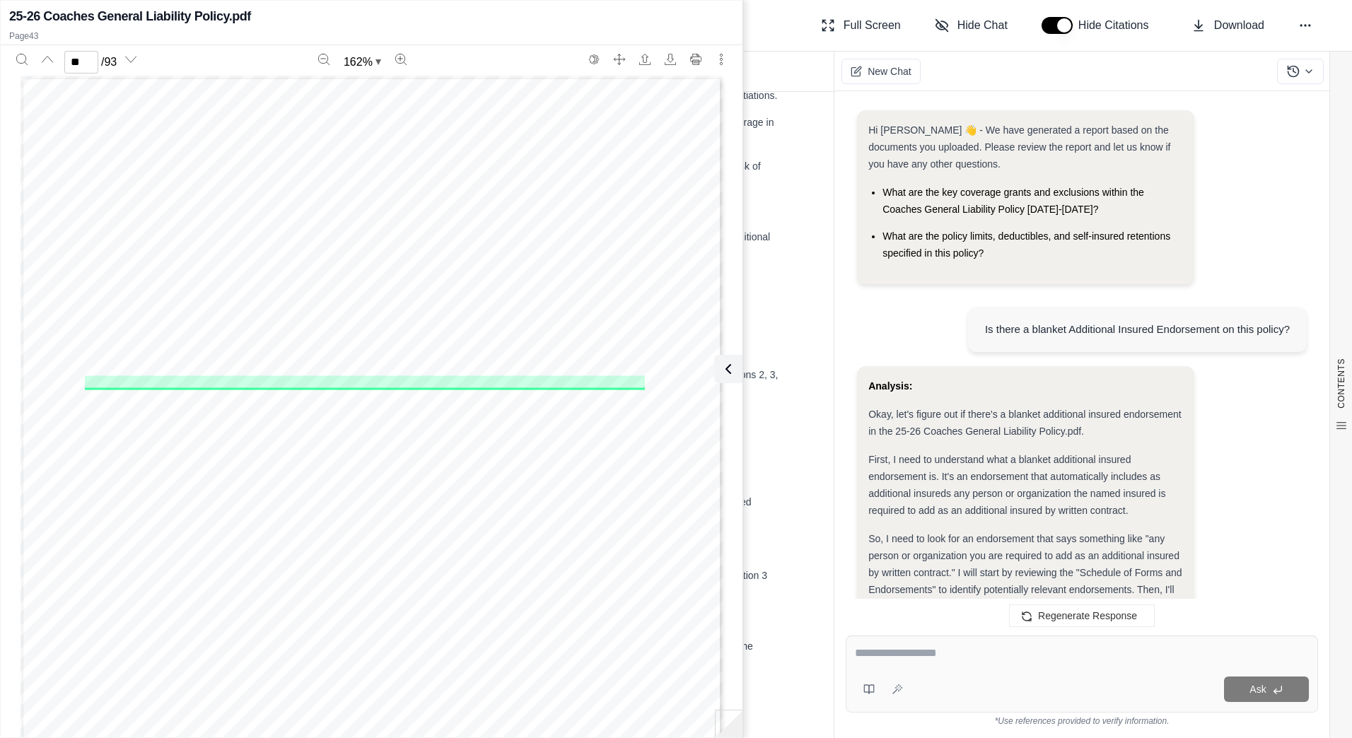
scroll to position [0, 0]
drag, startPoint x: 981, startPoint y: 323, endPoint x: 1300, endPoint y: 334, distance: 319.1
click at [1300, 334] on div "Is there a blanket Additional Insured Endorsement on this policy?" at bounding box center [1137, 329] width 339 height 45
click at [1039, 660] on textarea at bounding box center [1082, 653] width 454 height 17
paste textarea "**********"
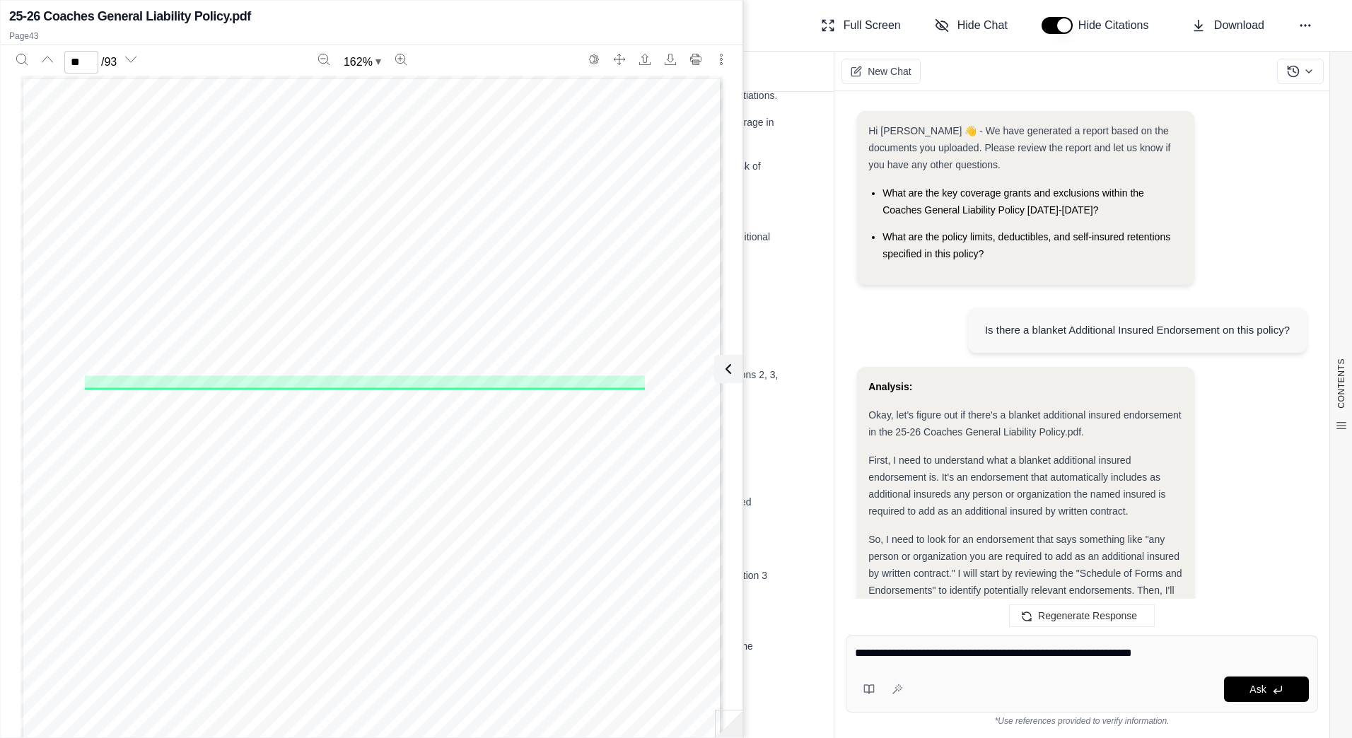
drag, startPoint x: 944, startPoint y: 648, endPoint x: 1037, endPoint y: 648, distance: 92.6
click at [1037, 648] on textarea "**********" at bounding box center [1082, 653] width 454 height 17
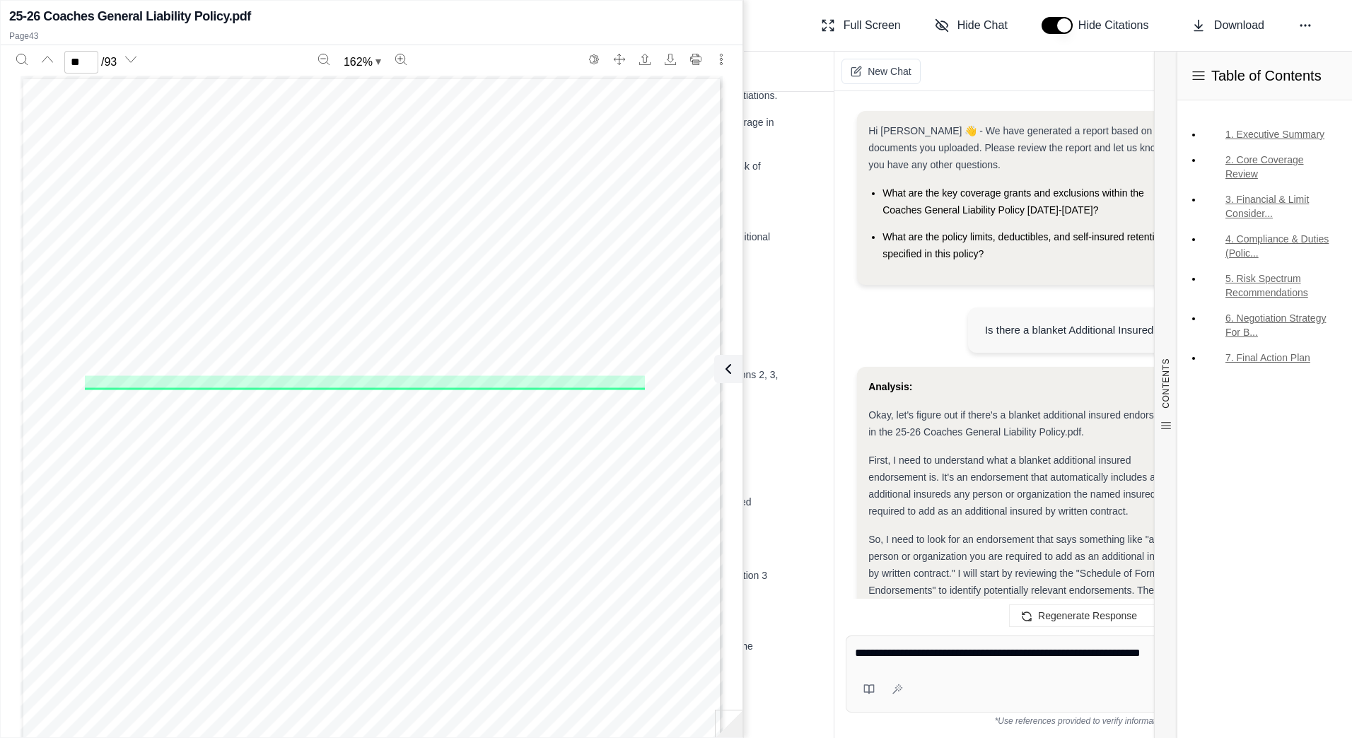
type textarea "**********"
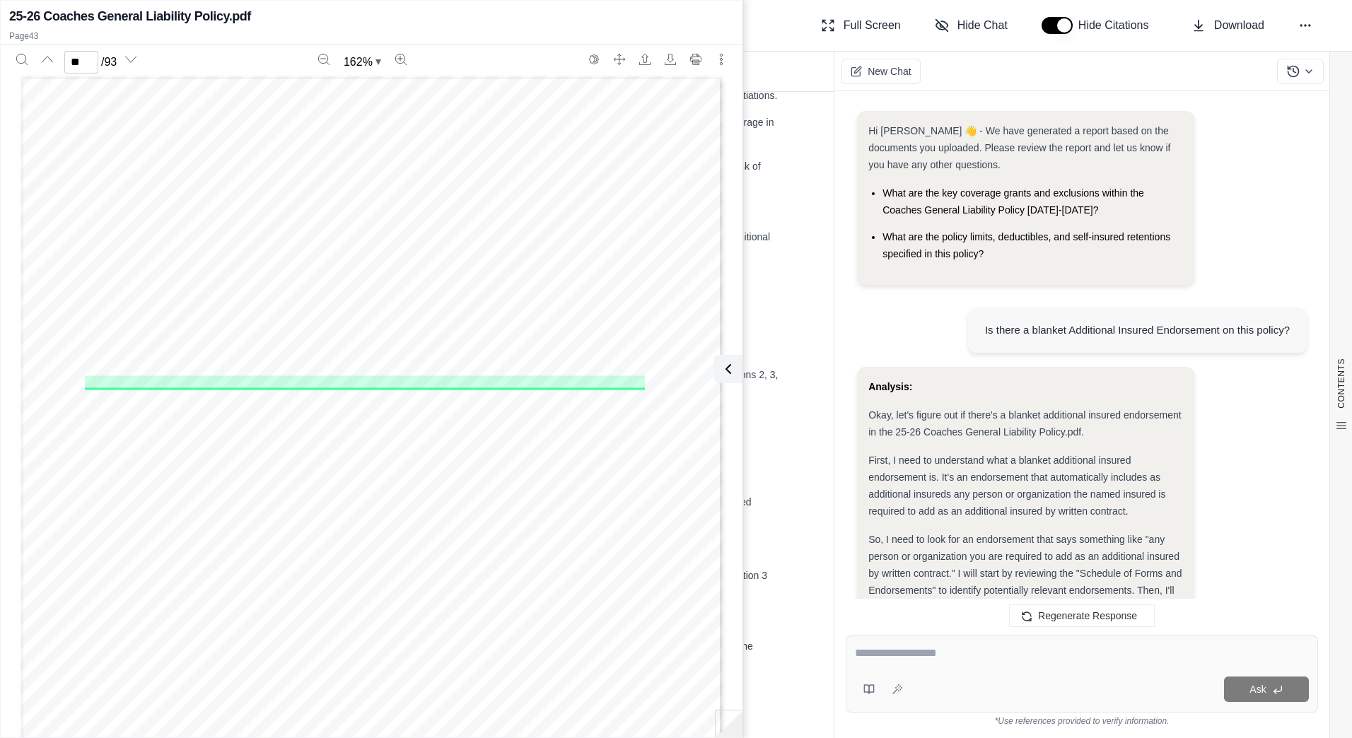
scroll to position [2233, 0]
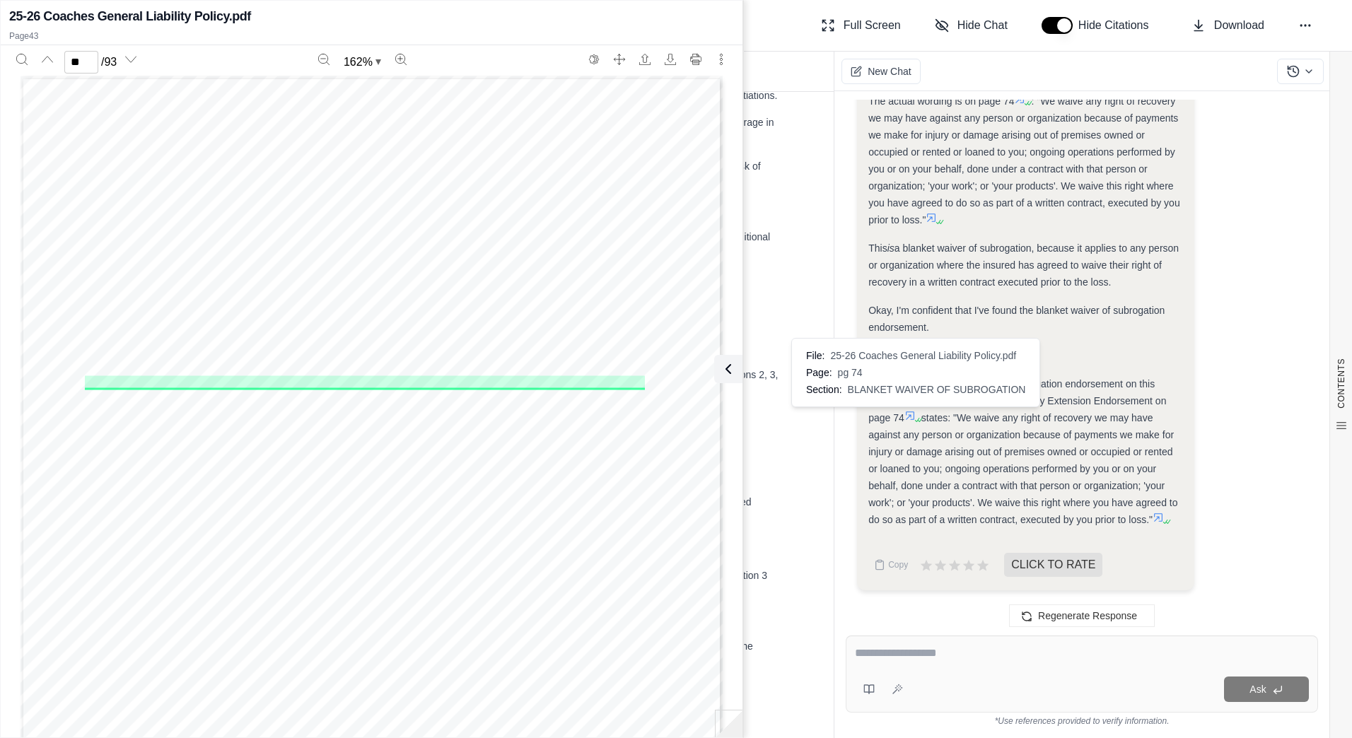
click at [911, 415] on icon at bounding box center [909, 415] width 11 height 11
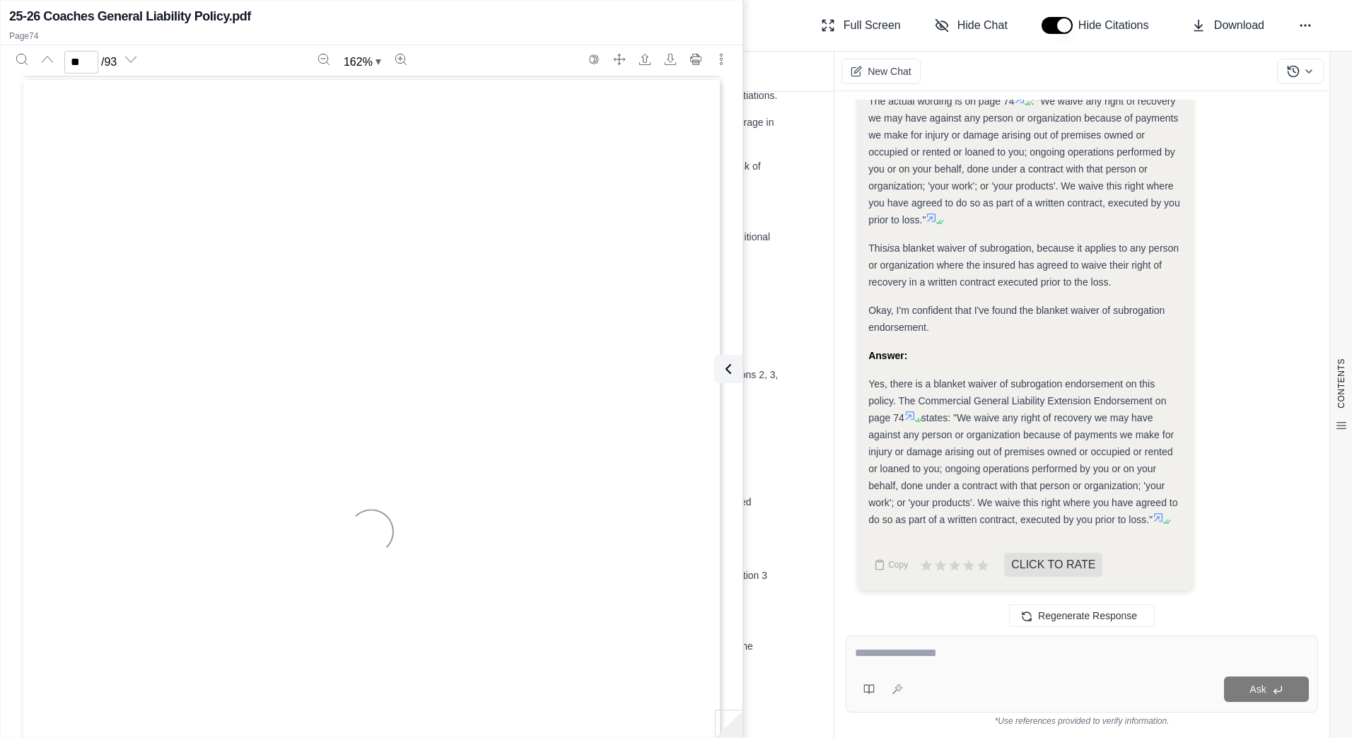
scroll to position [66329, 0]
click at [1160, 518] on icon at bounding box center [1158, 517] width 11 height 11
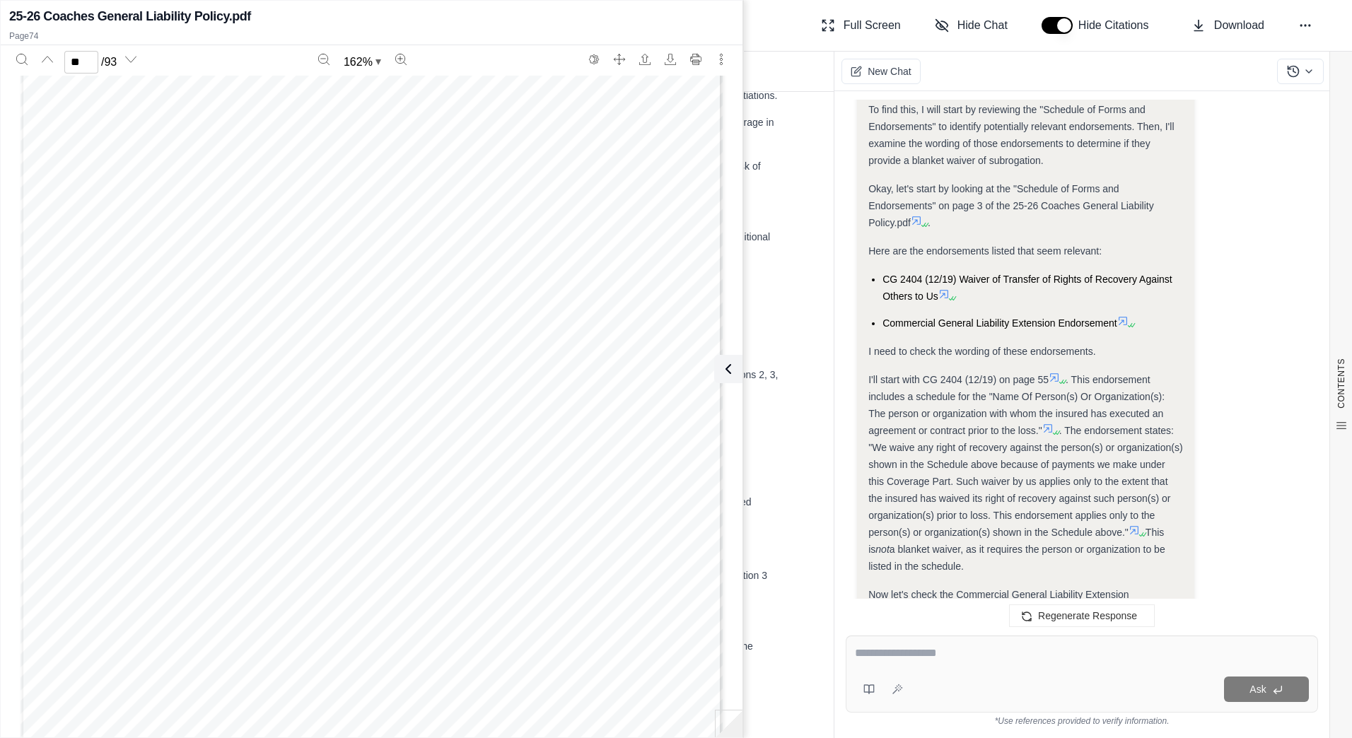
scroll to position [1667, 0]
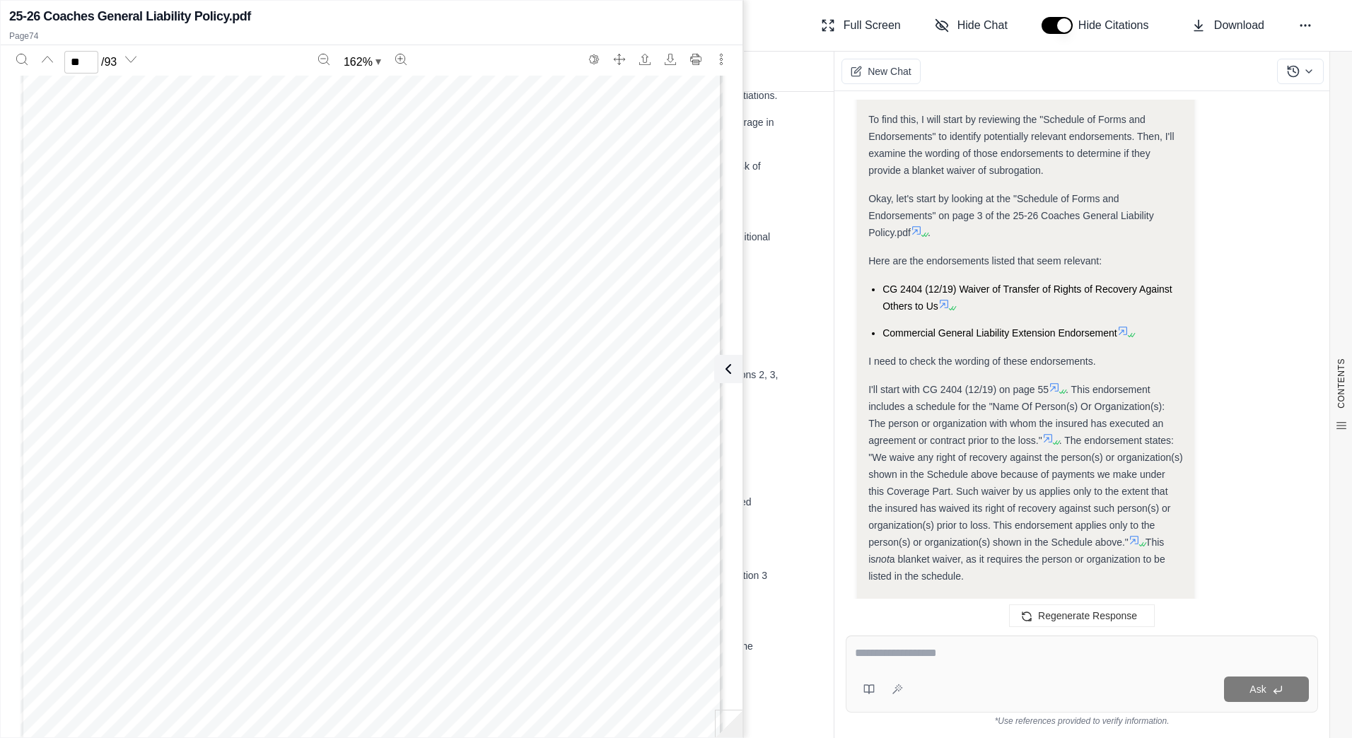
click at [950, 303] on icon at bounding box center [943, 303] width 11 height 11
click at [1125, 326] on icon at bounding box center [1122, 330] width 11 height 11
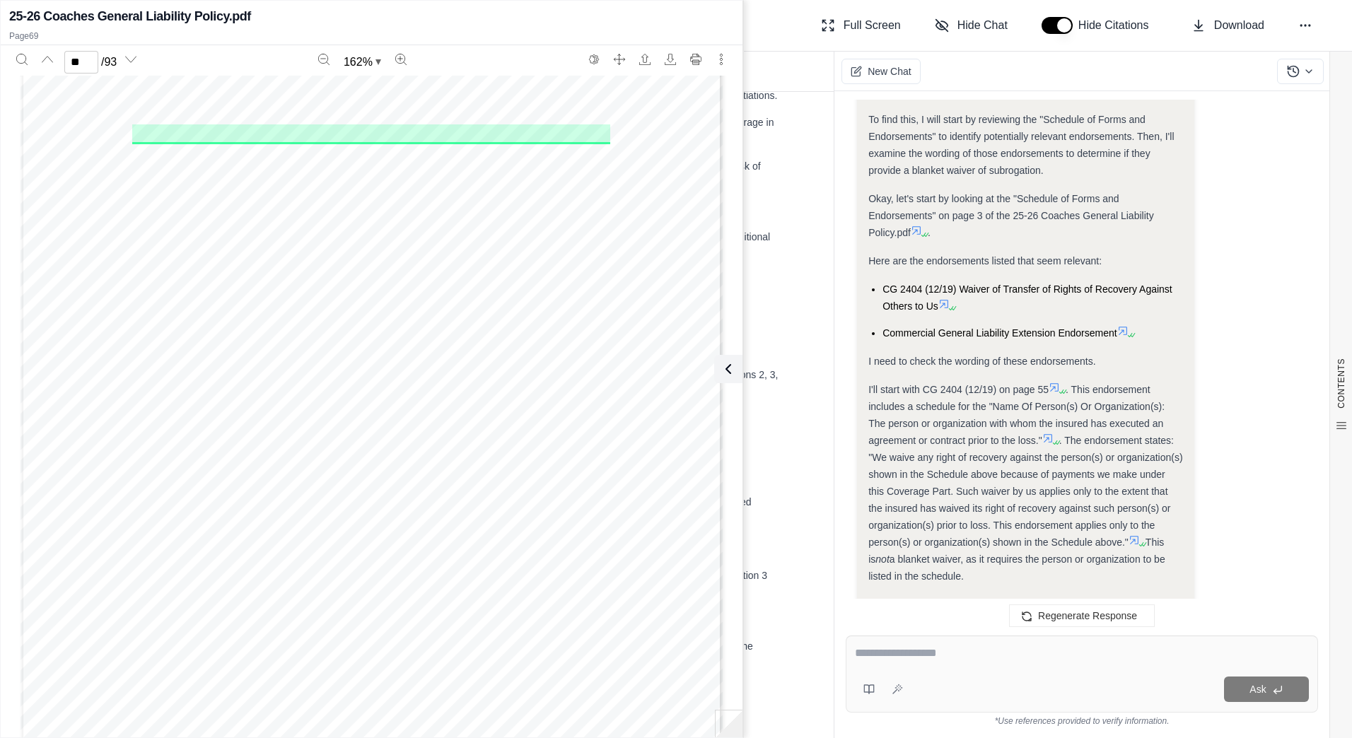
scroll to position [61928, 0]
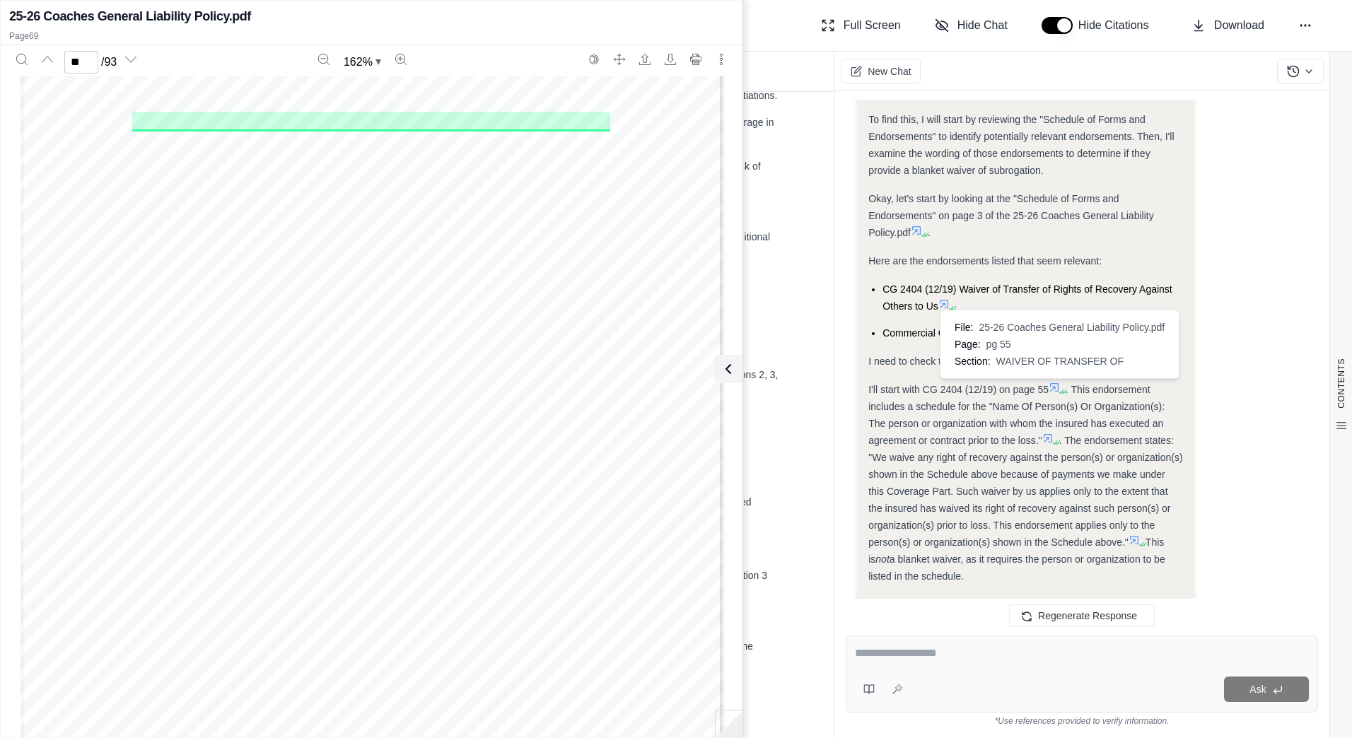
click at [1060, 384] on icon at bounding box center [1054, 387] width 11 height 11
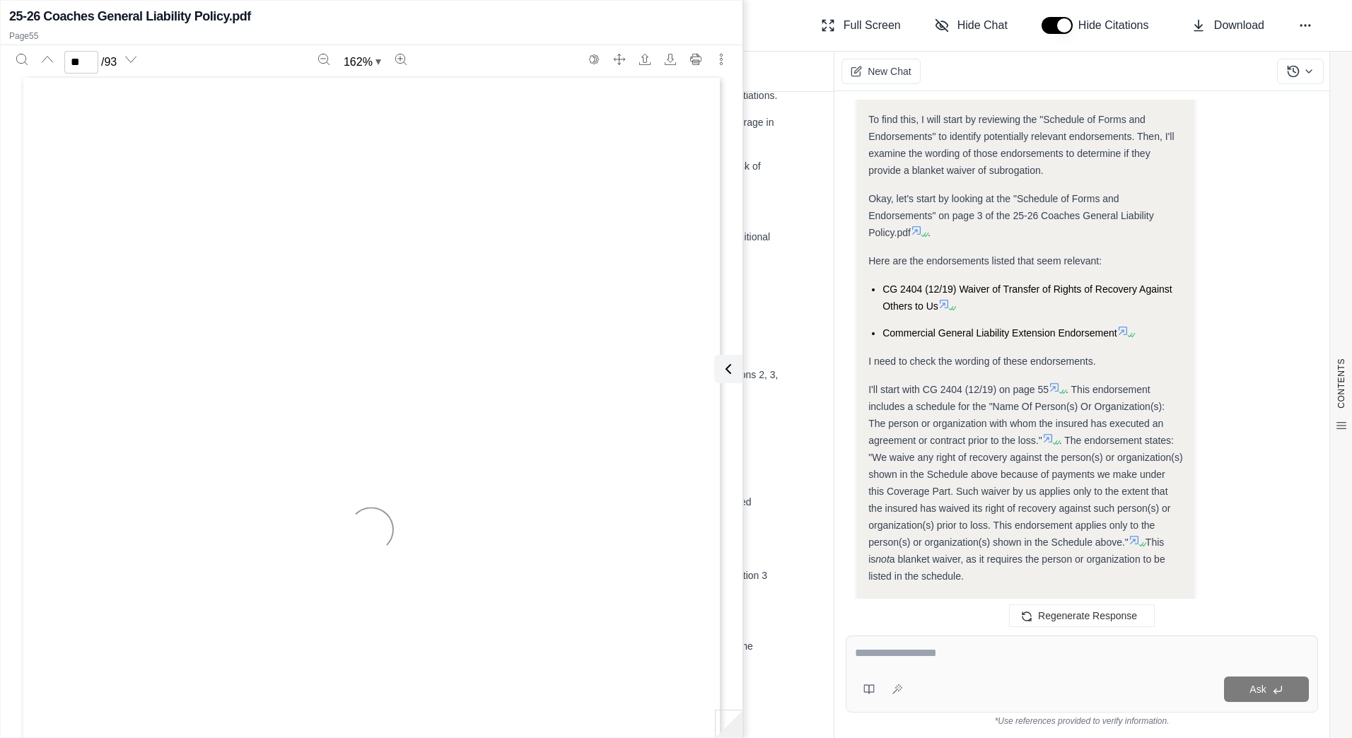
scroll to position [49065, 0]
click at [670, 64] on icon "Download" at bounding box center [670, 59] width 11 height 11
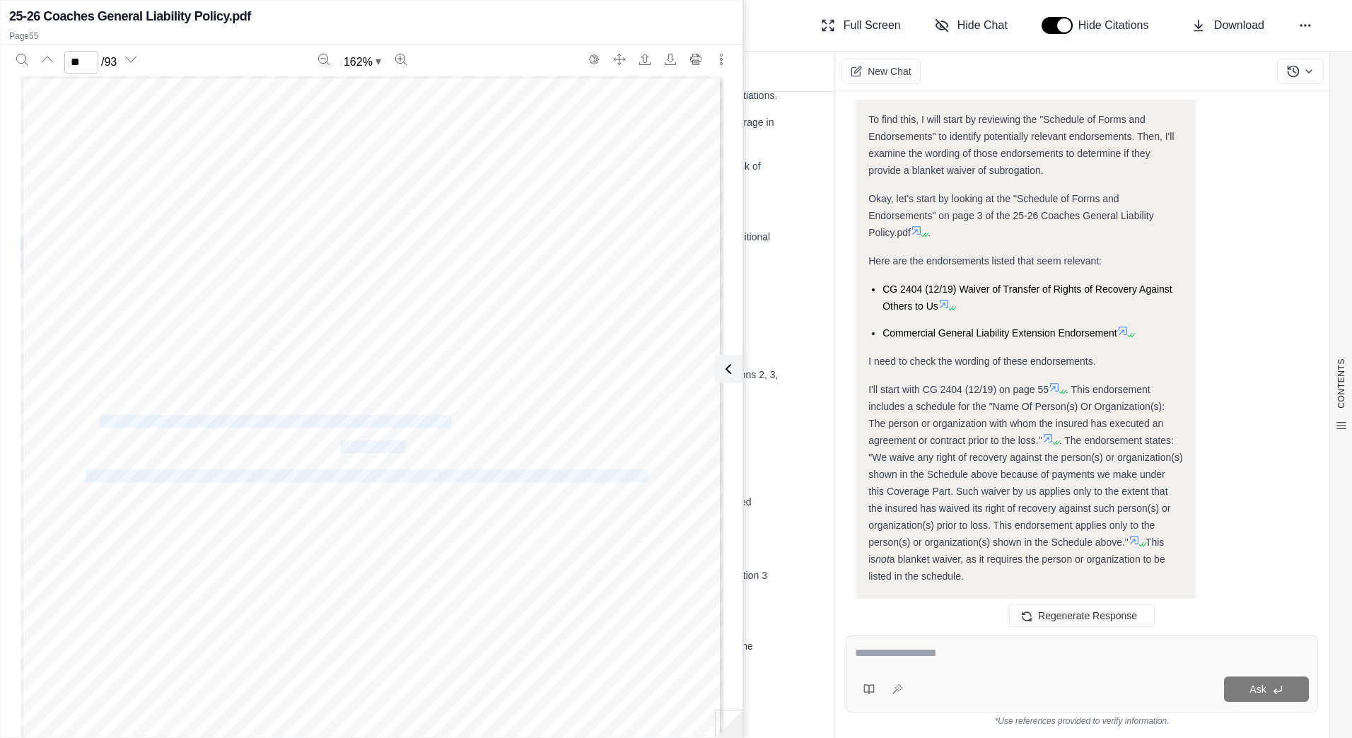
drag, startPoint x: 109, startPoint y: 245, endPoint x: 514, endPoint y: 278, distance: 406.5
click at [514, 278] on div "CG 24 04 12 19 © Insurance Services Office, Inc., 20 18 Page 1 of 1 POLICY NUMB…" at bounding box center [372, 530] width 702 height 909
drag, startPoint x: 514, startPoint y: 278, endPoint x: 511, endPoint y: 258, distance: 20.1
click at [511, 258] on span "AGAINST OTHERS TO [GEOGRAPHIC_DATA] (WAIVER OF SUBROGATION)" at bounding box center [465, 264] width 739 height 21
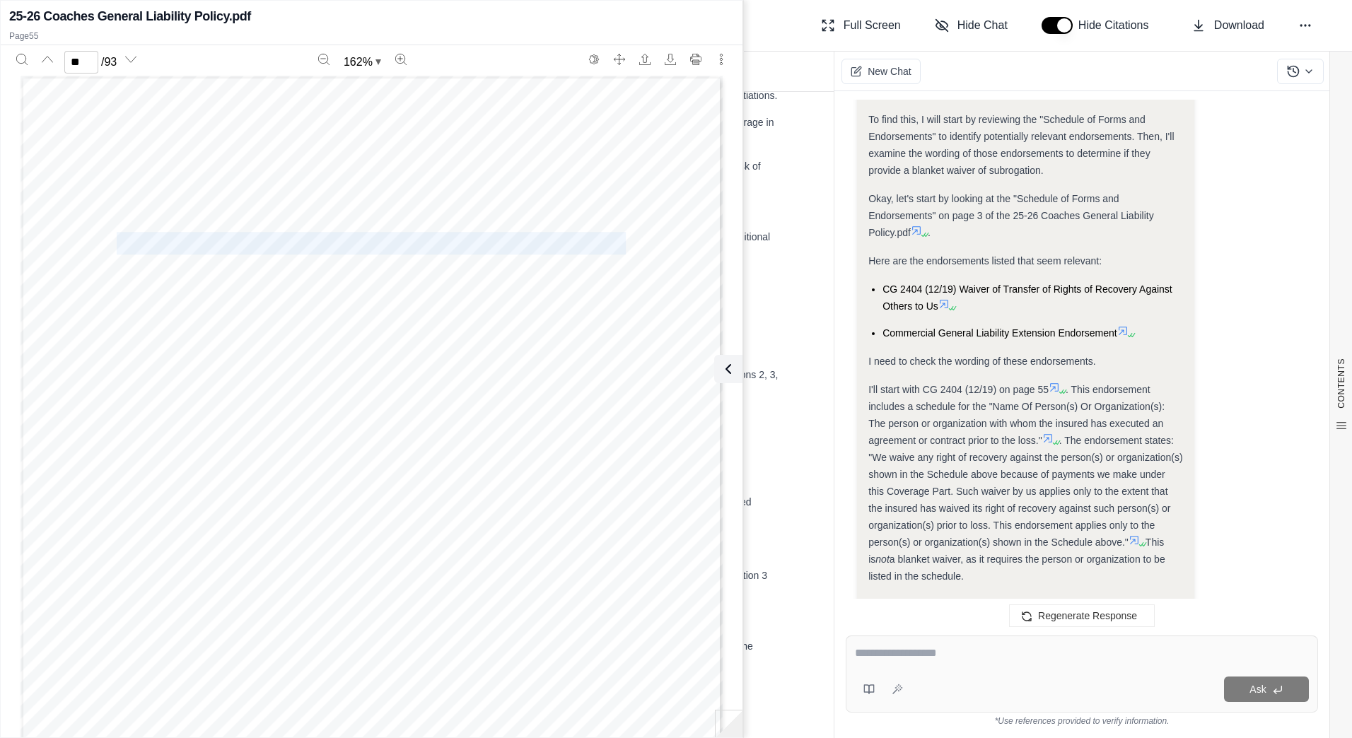
drag, startPoint x: 117, startPoint y: 240, endPoint x: 614, endPoint y: 238, distance: 497.8
click at [614, 238] on span "WAIVER OF TRANSFER OF RIGHTS OF RECOVERY" at bounding box center [371, 243] width 509 height 21
copy span "WAIVER OF TRANSFER OF RIGHTS OF RECOVERY"
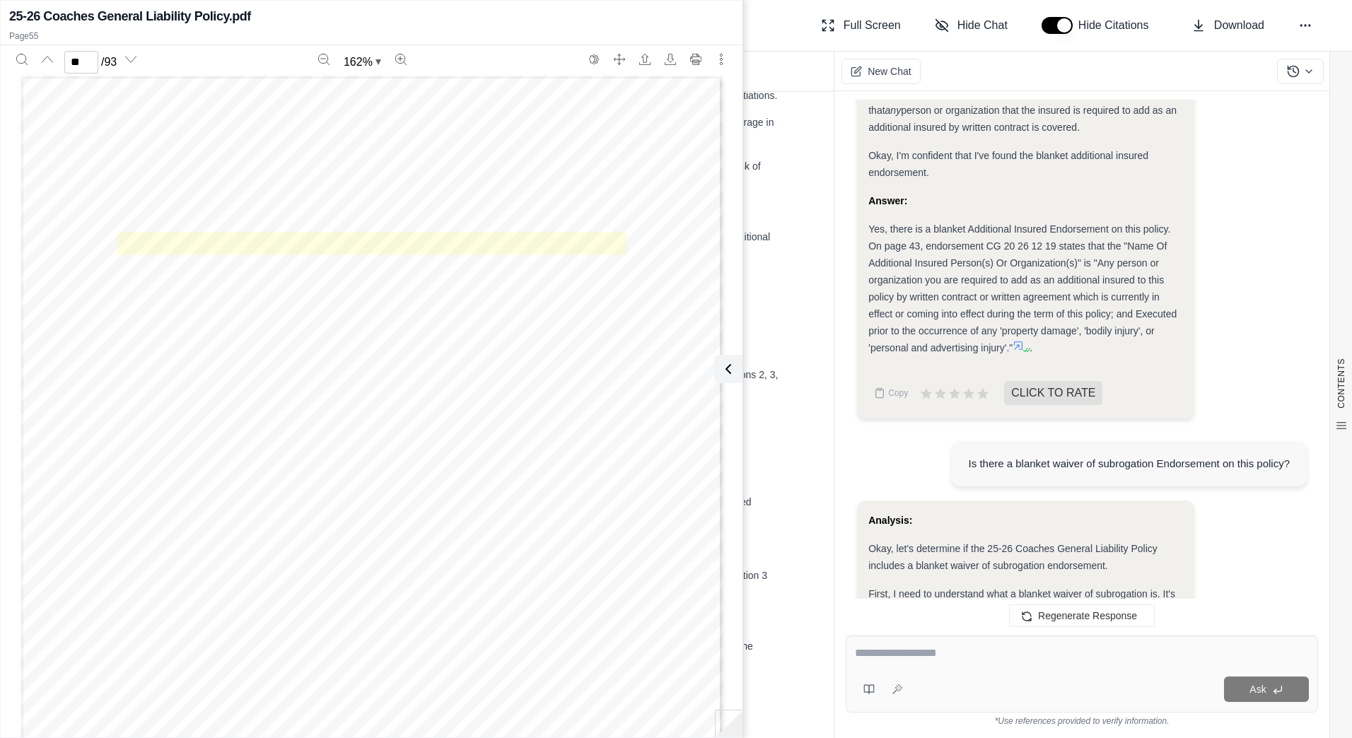
scroll to position [1031, 0]
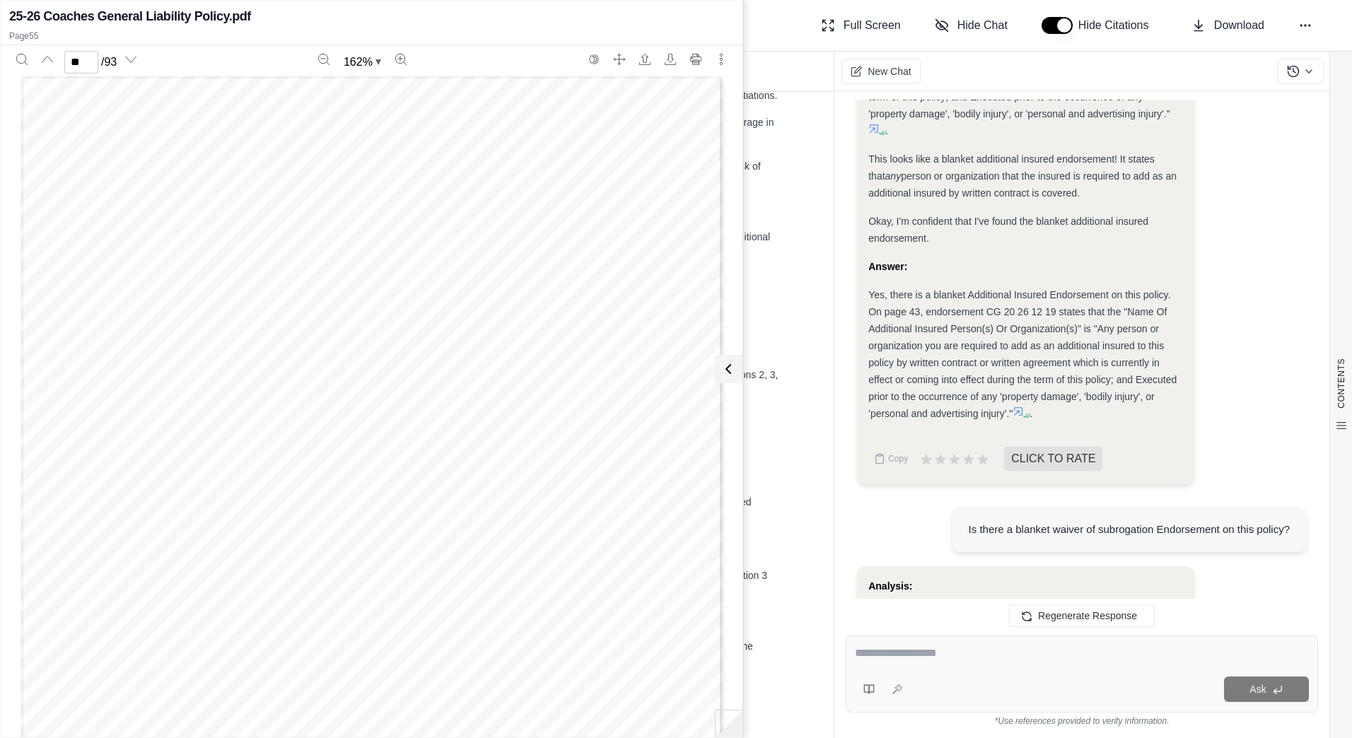
click at [1021, 408] on icon at bounding box center [1018, 411] width 8 height 8
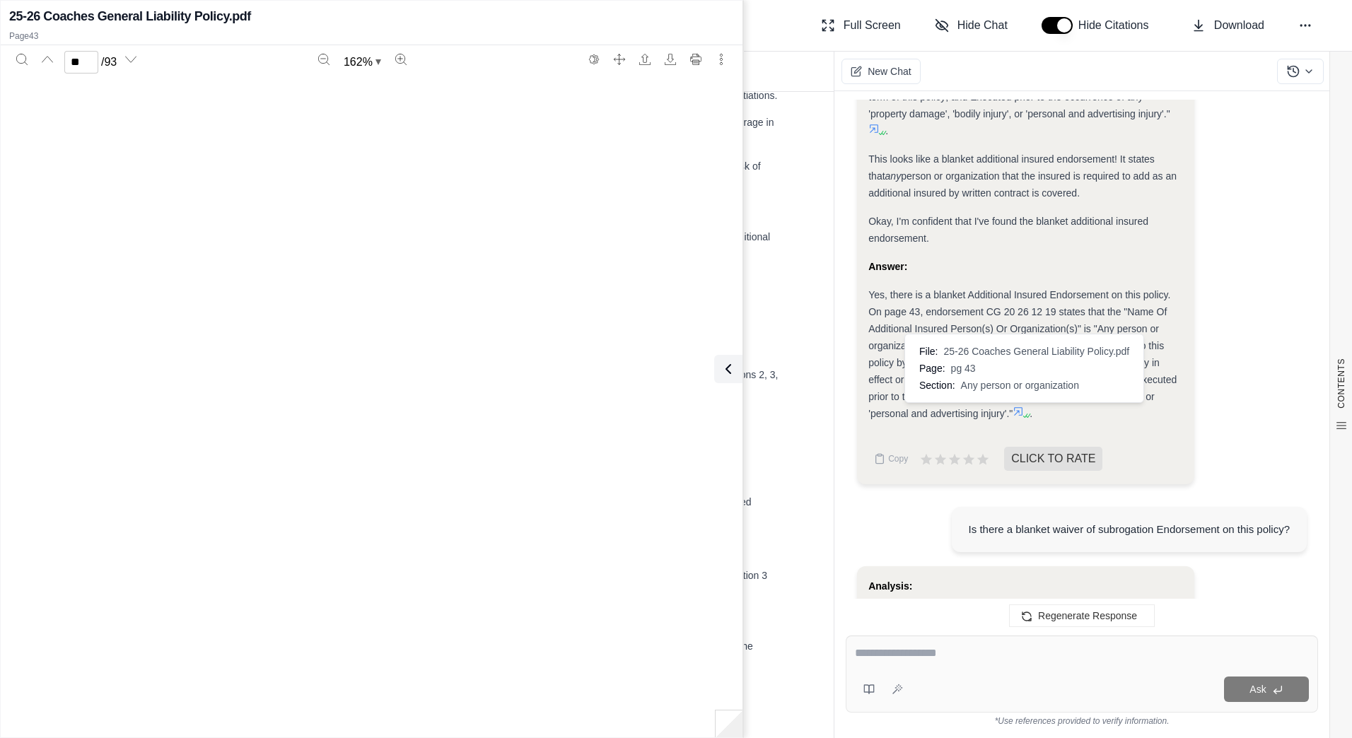
type input "**"
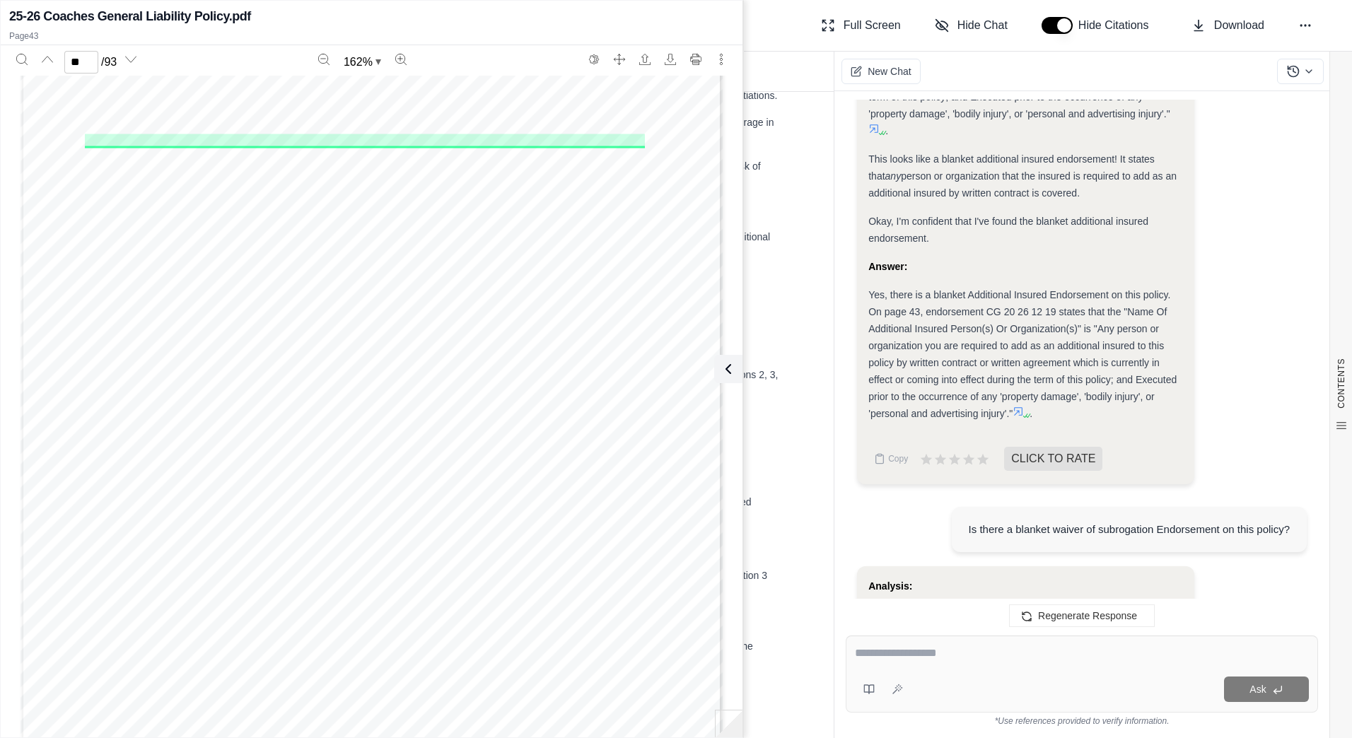
scroll to position [38445, 0]
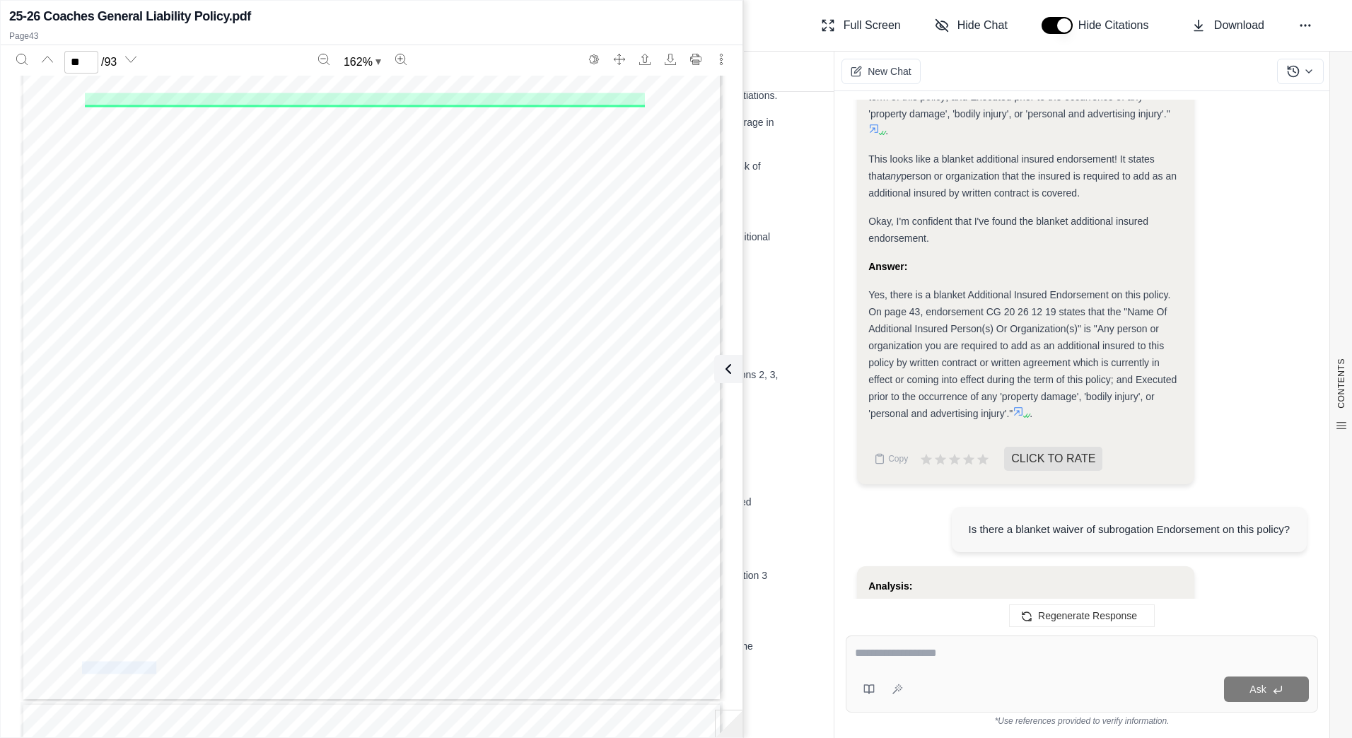
drag, startPoint x: 78, startPoint y: 666, endPoint x: 152, endPoint y: 667, distance: 74.2
click at [152, 667] on span "CG 20 26 12 19" at bounding box center [122, 668] width 81 height 11
copy span "CG 20 26 12 1"
click at [692, 76] on div "CG 20 26 12 19 © Insurance Services Office, Inc., 2018 Page 1 of 1 POLICY NUMBE…" at bounding box center [372, 248] width 702 height 909
